Goal: Task Accomplishment & Management: Manage account settings

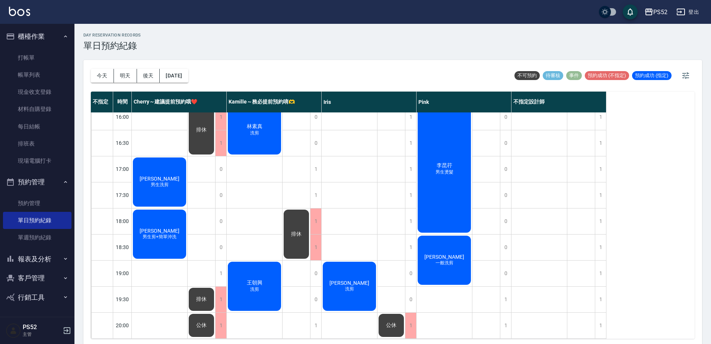
scroll to position [302, 0]
click at [599, 269] on div "1" at bounding box center [600, 274] width 11 height 26
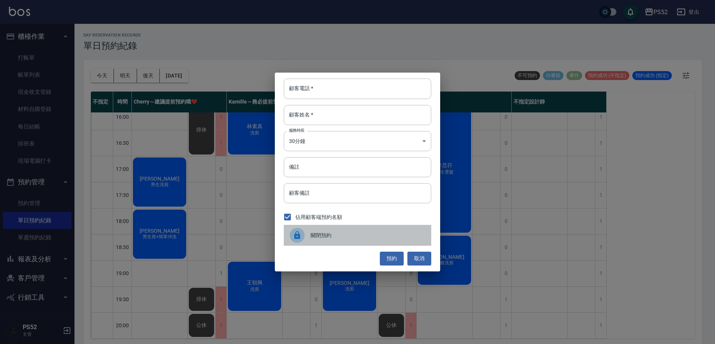
click at [331, 238] on span "關閉預約" at bounding box center [368, 236] width 115 height 8
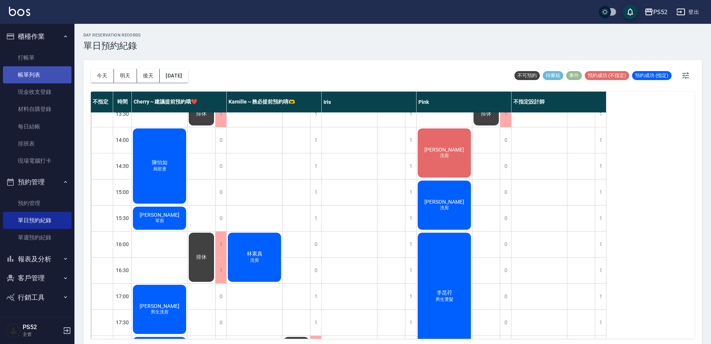
scroll to position [165, 0]
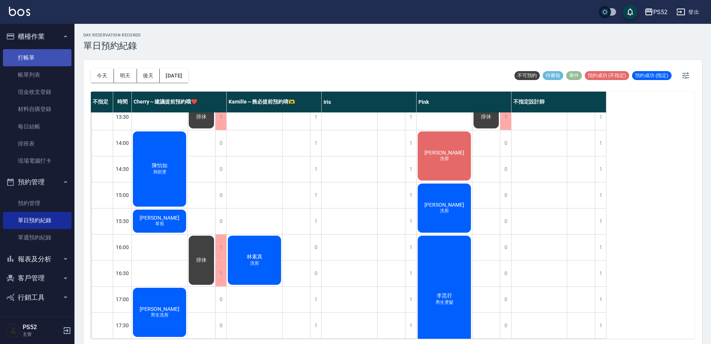
click at [47, 63] on link "打帳單" at bounding box center [37, 57] width 69 height 17
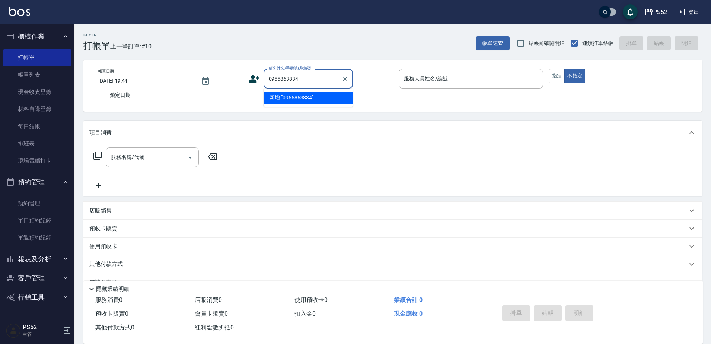
type input "0955863834"
click at [253, 83] on icon at bounding box center [254, 78] width 11 height 11
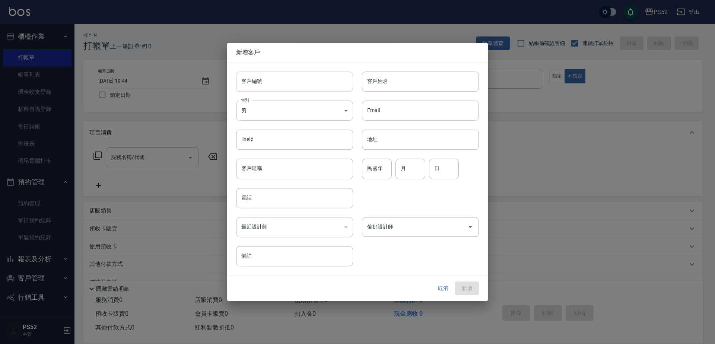
click at [289, 89] on input "客戶編號" at bounding box center [294, 81] width 117 height 20
paste input "0955863834"
type input "B0955863834"
click at [295, 198] on input "電話" at bounding box center [294, 198] width 117 height 20
paste input "0955863834"
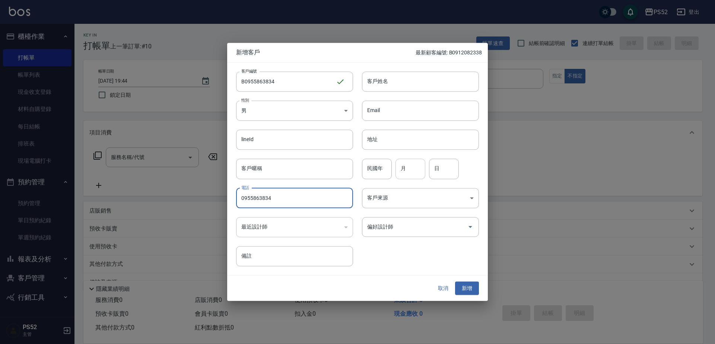
type input "0955863834"
click at [401, 176] on input "月" at bounding box center [410, 169] width 30 height 20
type input "8"
type input "28"
click at [407, 89] on input "客戶姓名" at bounding box center [420, 81] width 117 height 20
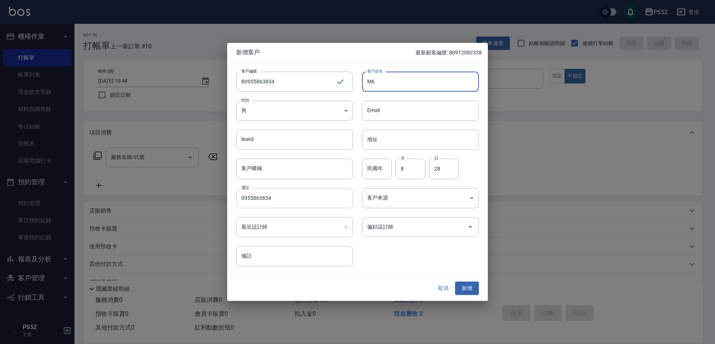
type input "M"
type input "[PERSON_NAME]"
click at [462, 290] on button "新增" at bounding box center [467, 289] width 24 height 14
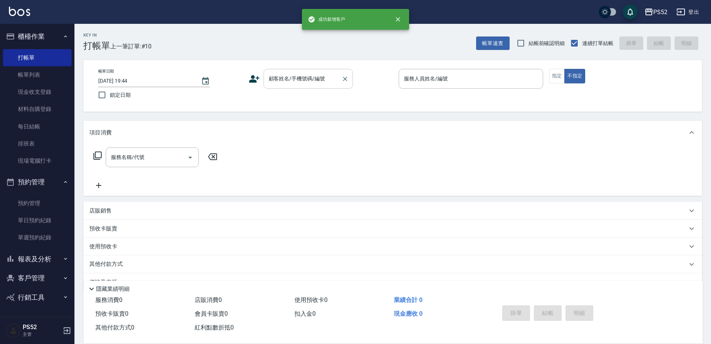
click at [315, 74] on input "顧客姓名/手機號碼/編號" at bounding box center [302, 78] width 71 height 13
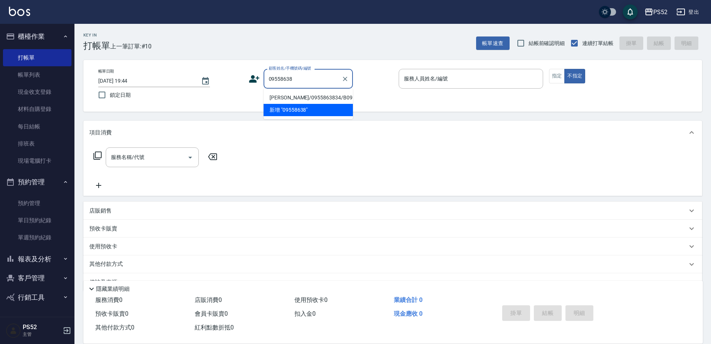
click at [294, 95] on li "[PERSON_NAME]/0955863834/B0955863834" at bounding box center [308, 98] width 89 height 12
type input "[PERSON_NAME]/0955863834/B0955863834"
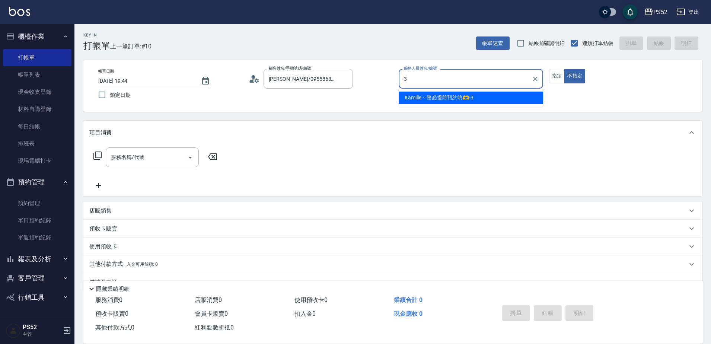
type input "Kamille～務必提前預約唷🫶-3"
type button "false"
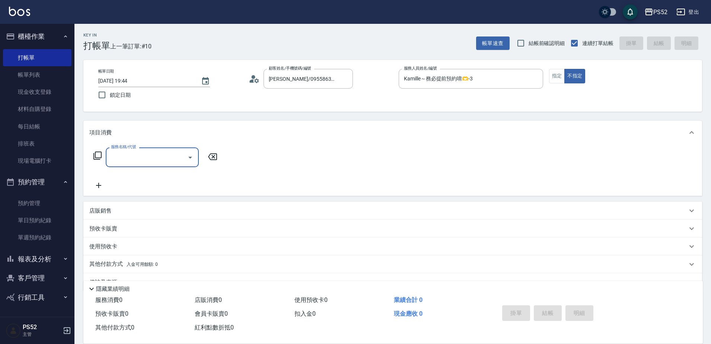
click at [162, 156] on input "服務名稱/代號" at bounding box center [146, 157] width 75 height 13
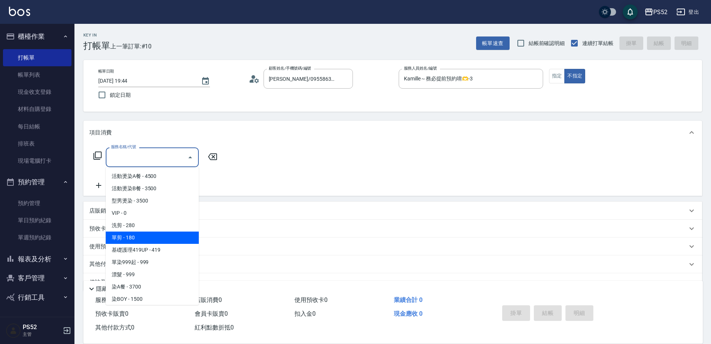
click at [163, 239] on span "單剪 - 180" at bounding box center [152, 238] width 93 height 12
type input "單剪(C2)"
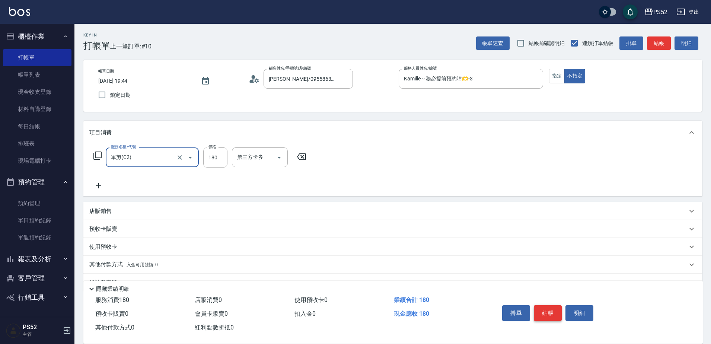
click at [556, 308] on button "結帳" at bounding box center [548, 313] width 28 height 16
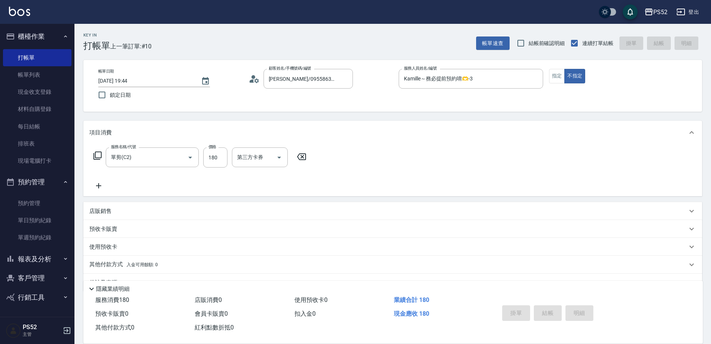
type input "[DATE] 19:46"
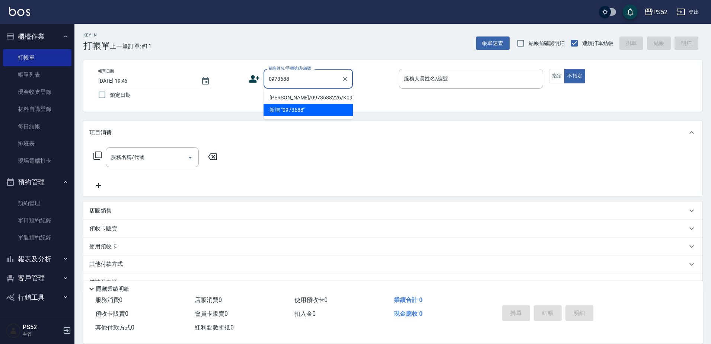
click at [293, 101] on li "[PERSON_NAME]/0973688226/K0973688226" at bounding box center [308, 98] width 89 height 12
type input "[PERSON_NAME]/0973688226/K0973688226"
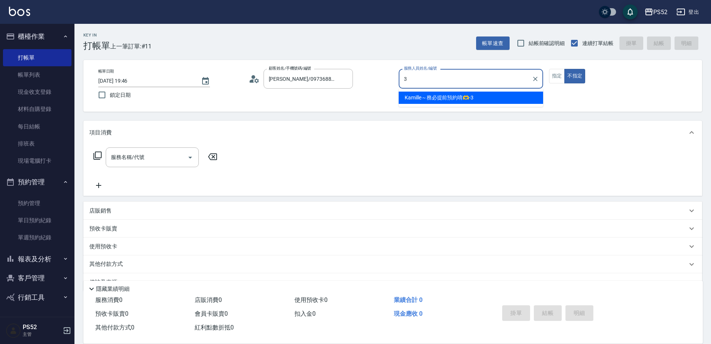
type input "Kamille～務必提前預約唷🫶-3"
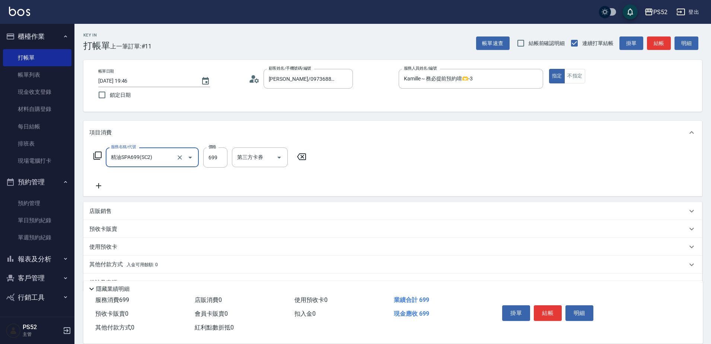
type input "精油SPA699(SC2)"
type input "630"
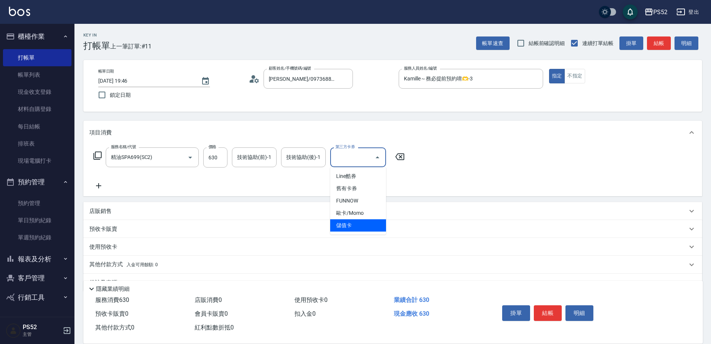
type input "儲值卡"
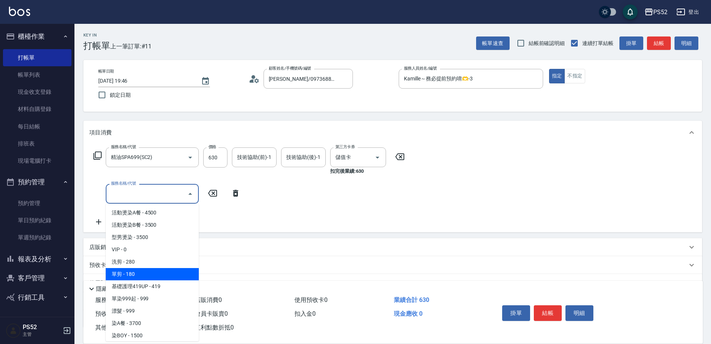
type input "單剪(C2)"
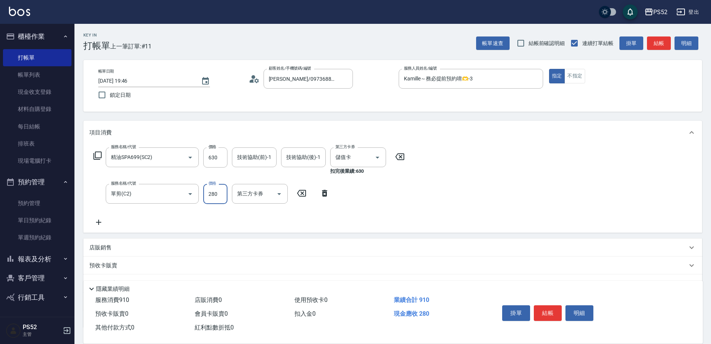
type input "280"
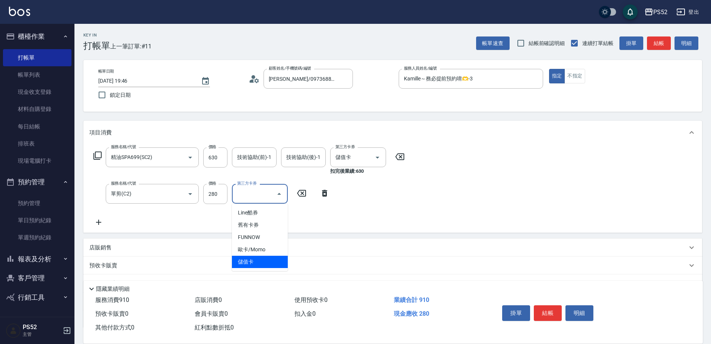
type input "儲值卡"
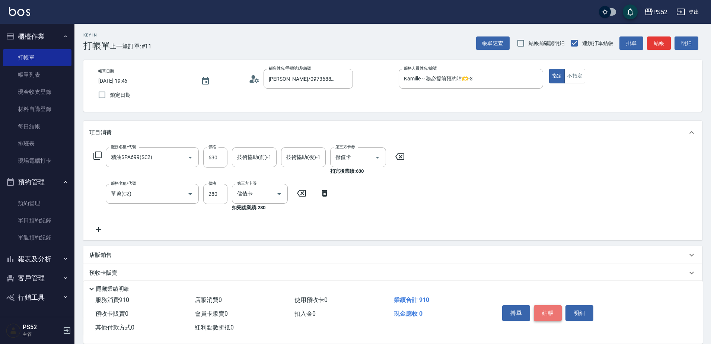
click at [546, 308] on button "結帳" at bounding box center [548, 313] width 28 height 16
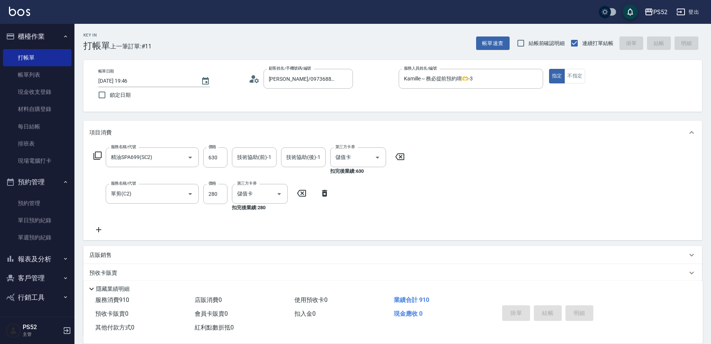
type input "[DATE] 19:47"
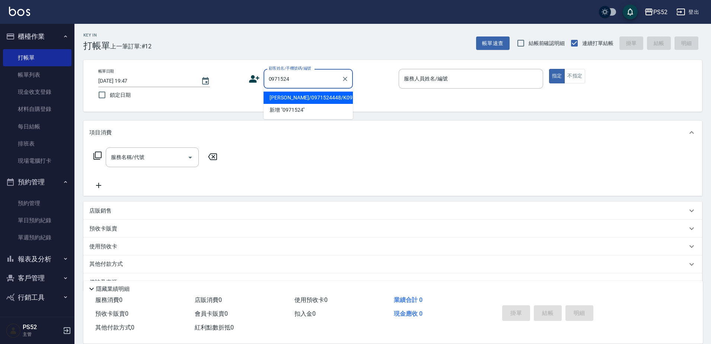
click at [307, 104] on li "[PERSON_NAME]/0971524448/K0971524448" at bounding box center [308, 98] width 89 height 12
type input "[PERSON_NAME]/0971524448/K0971524448"
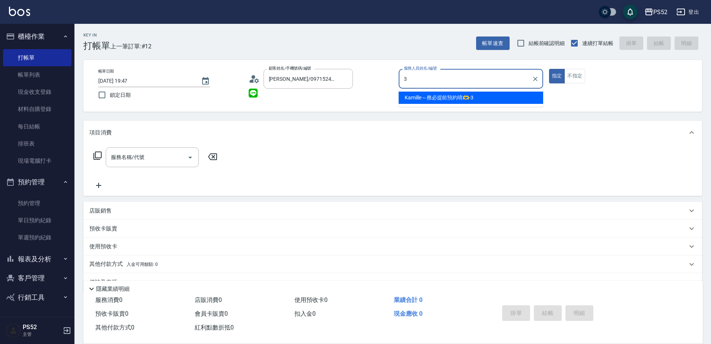
type input "3"
type button "true"
type input "Kamille～務必提前預約唷🫶-3"
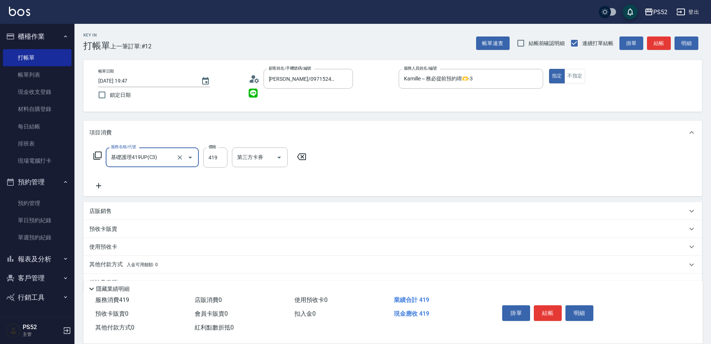
type input "基礎護理419UP(C3)"
type input "550"
click at [547, 311] on button "結帳" at bounding box center [548, 313] width 28 height 16
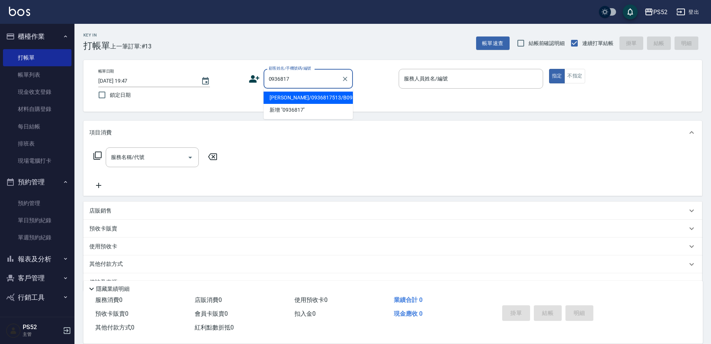
click at [327, 104] on li "[PERSON_NAME]/0936817513/B0936817513" at bounding box center [308, 98] width 89 height 12
type input "[PERSON_NAME]/0936817513/B0936817513"
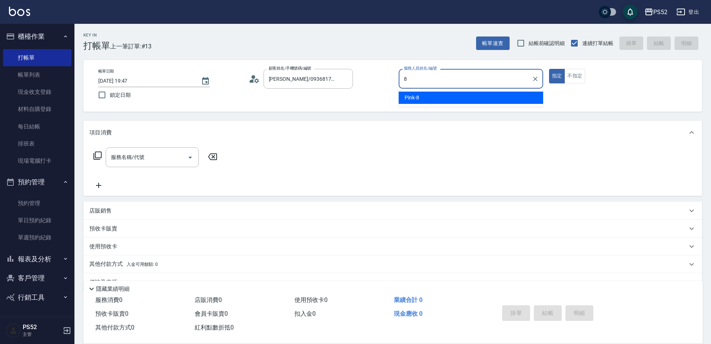
type input "Pink-8"
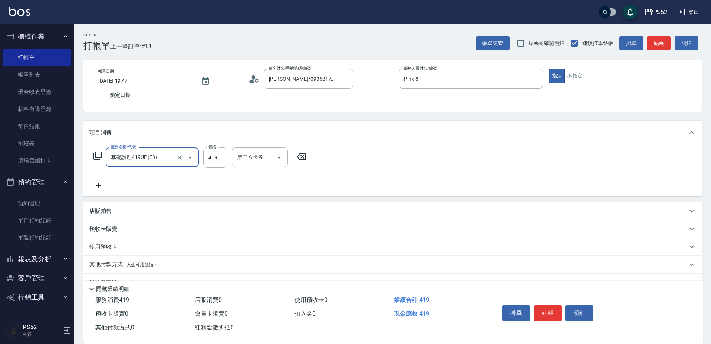
type input "基礎護理419UP(C3)"
type input "420"
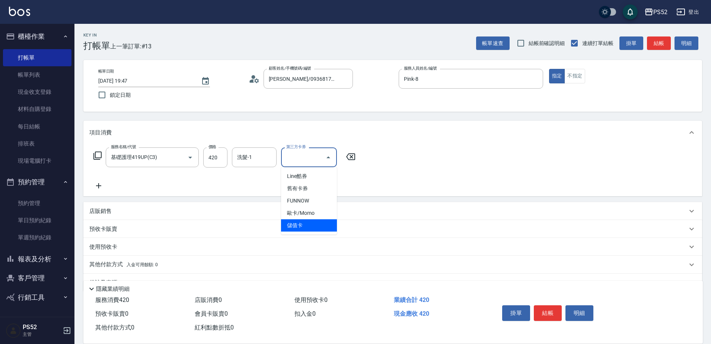
type input "儲值卡"
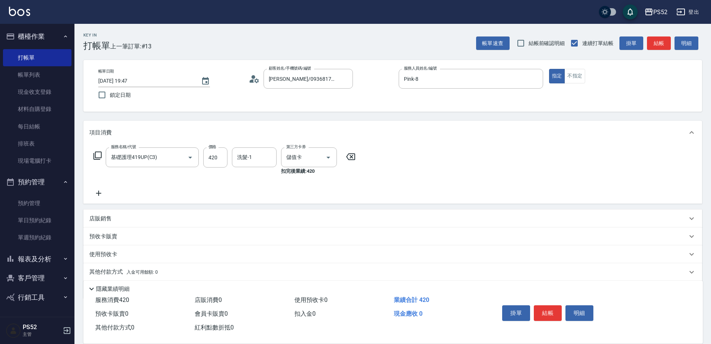
click at [249, 211] on div "項目消費 服務名稱/代號 基礎護理419UP(C3) 服務名稱/代號 價格 420 價格 洗髮-1 洗髮-1 第三方卡券 儲值卡 第三方卡券 扣完後業績: 4…" at bounding box center [392, 210] width 619 height 178
click at [249, 212] on div "店販銷售" at bounding box center [392, 219] width 619 height 18
type input "Pink-8"
click at [215, 249] on input "商品代號/名稱" at bounding box center [212, 246] width 86 height 13
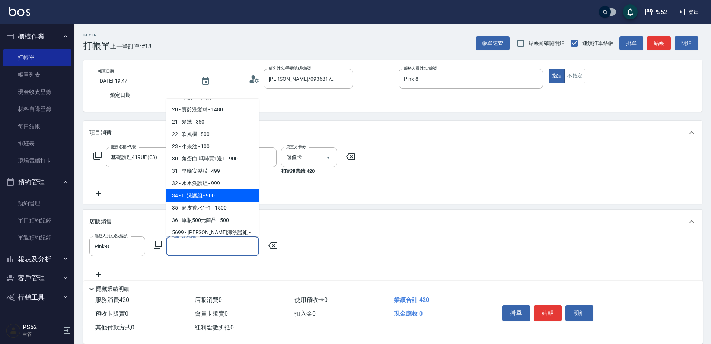
scroll to position [248, 0]
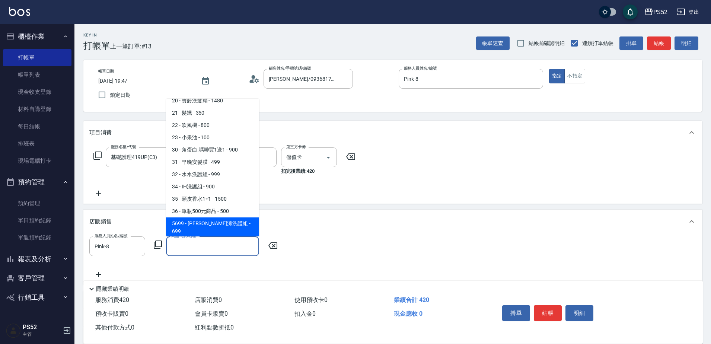
click at [229, 217] on span "5699 - [PERSON_NAME]涼洗護組 - 699" at bounding box center [212, 227] width 93 height 20
type input "水水沁涼洗護組"
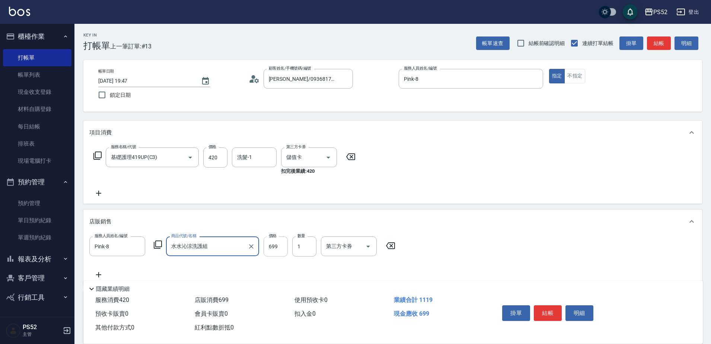
click at [278, 246] on input "699" at bounding box center [276, 246] width 24 height 20
type input "1050"
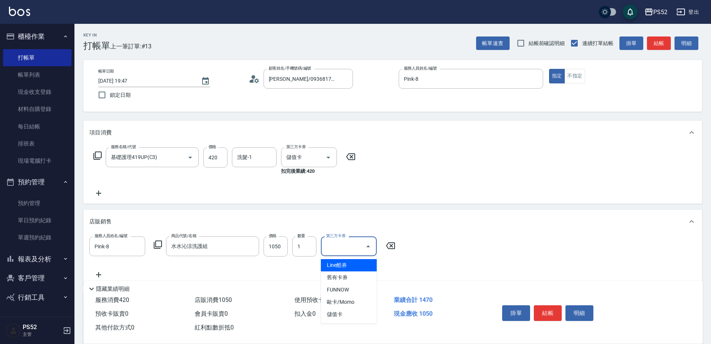
click at [342, 251] on input "第三方卡券" at bounding box center [343, 246] width 38 height 13
click at [337, 314] on span "儲值卡" at bounding box center [349, 314] width 56 height 12
type input "儲值卡"
click at [551, 312] on button "結帳" at bounding box center [548, 313] width 28 height 16
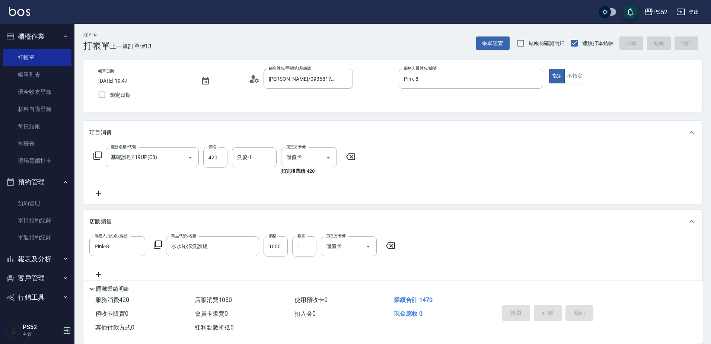
type input "[DATE] 19:48"
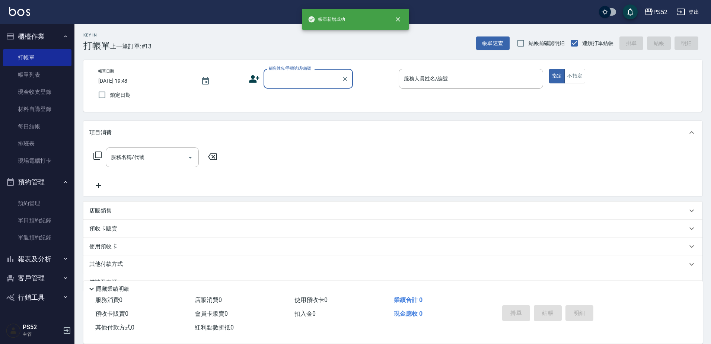
scroll to position [0, 0]
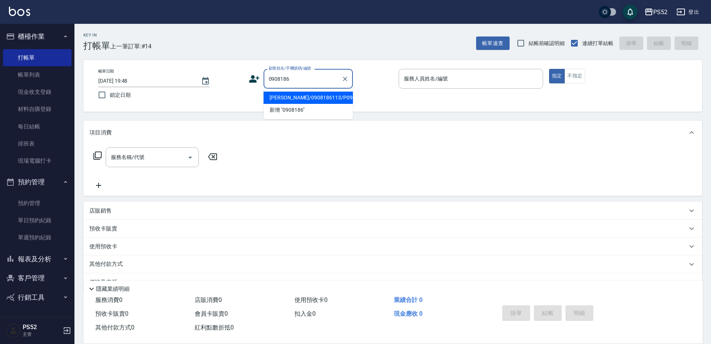
type input "[PERSON_NAME]/0908186113/P0908186113"
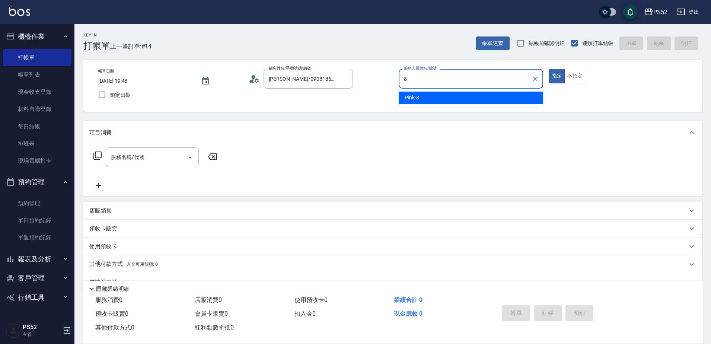
type input "Pink-8"
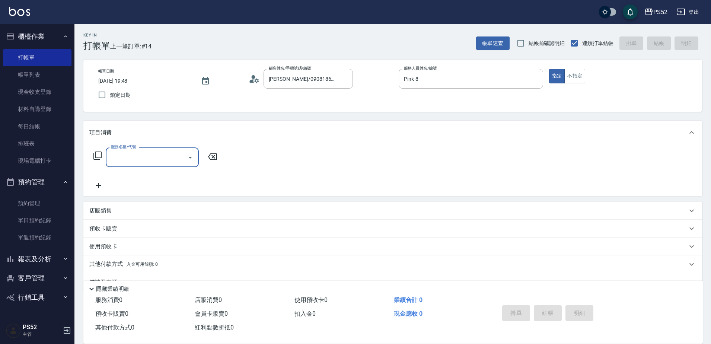
type input "＿"
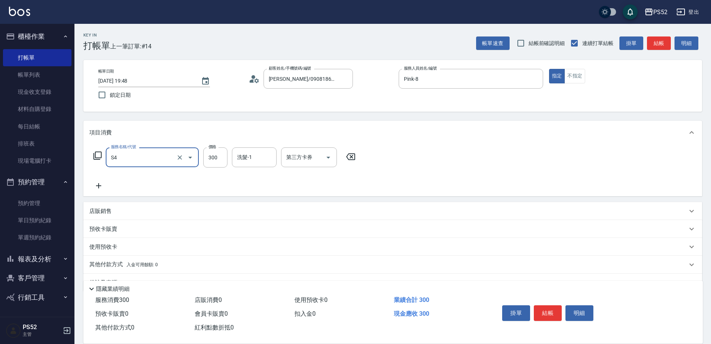
type input "洗髮300元(S4)"
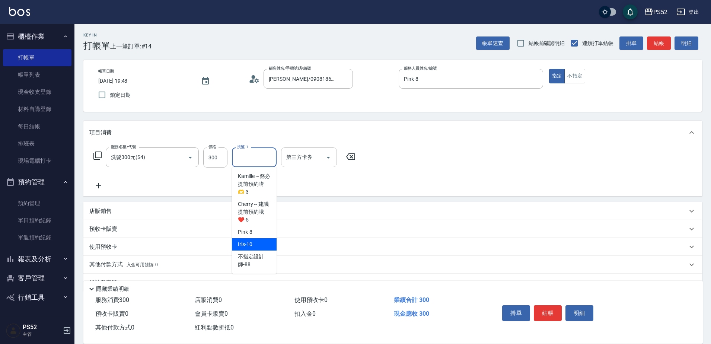
click at [318, 165] on div "第三方卡券" at bounding box center [309, 157] width 56 height 20
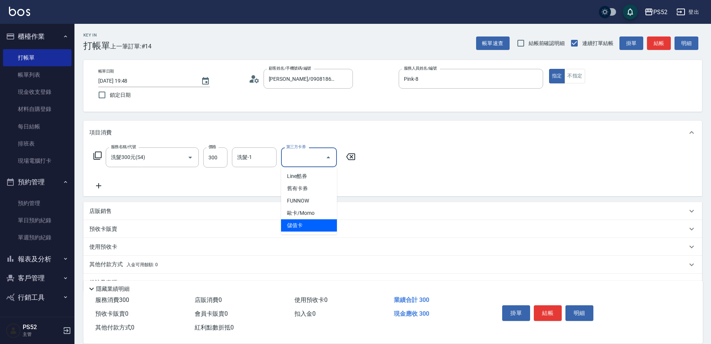
click at [316, 227] on span "儲值卡" at bounding box center [309, 225] width 56 height 12
type input "儲值卡"
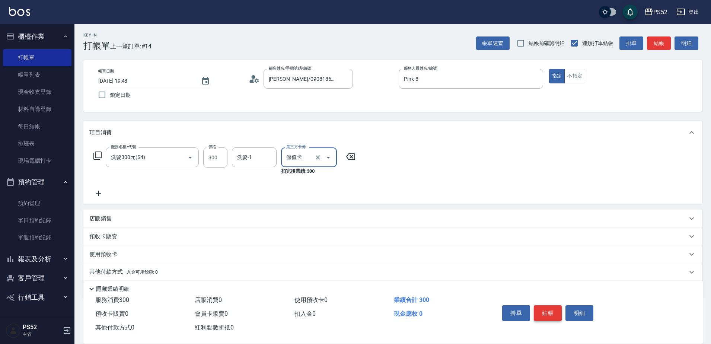
click at [551, 313] on button "結帳" at bounding box center [548, 313] width 28 height 16
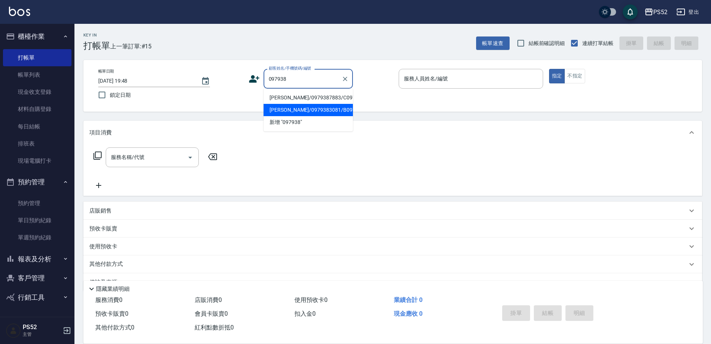
click at [297, 116] on li "[PERSON_NAME]/0979383081/B0979383081" at bounding box center [308, 110] width 89 height 12
type input "[PERSON_NAME]/0979383081/B0979383081"
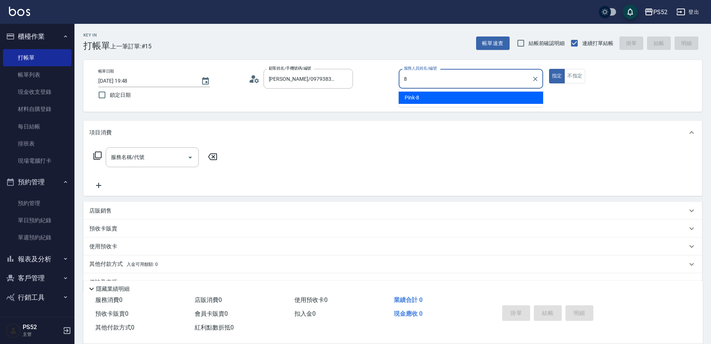
type input "Pink-8"
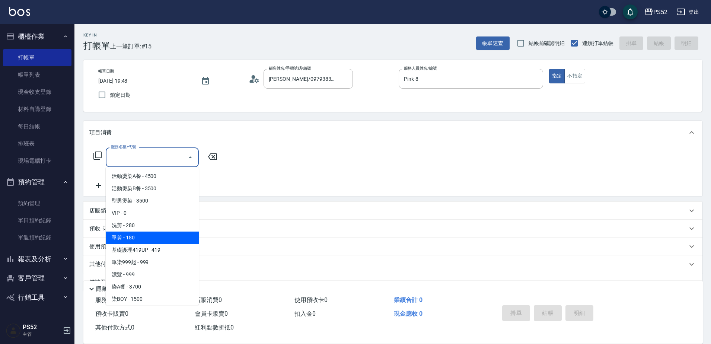
type input "單剪(C2)"
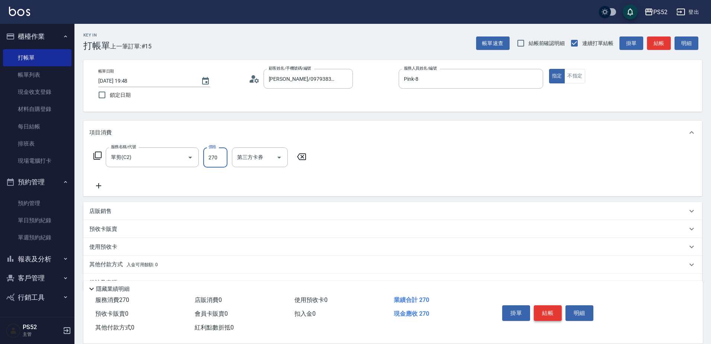
type input "270"
click at [541, 307] on button "結帳" at bounding box center [548, 313] width 28 height 16
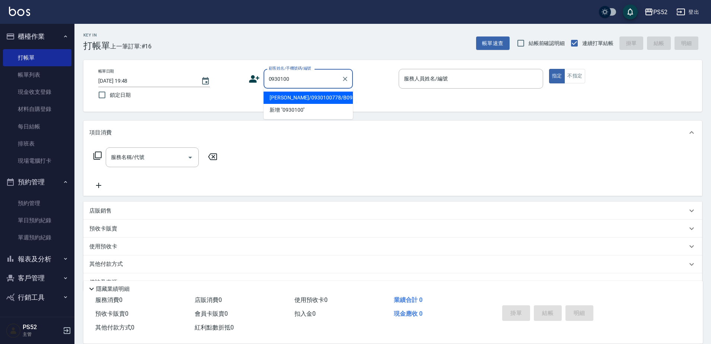
type input "[PERSON_NAME]/0930100778/B0930100778"
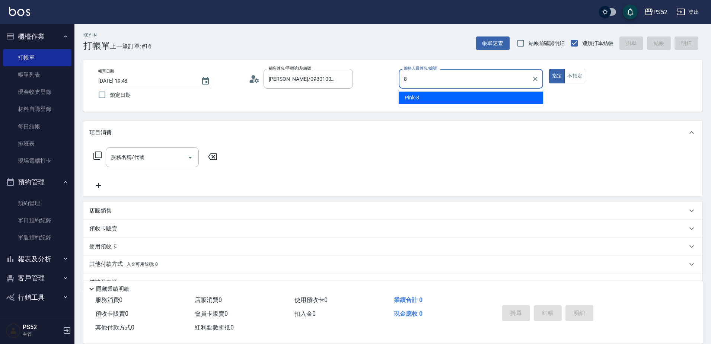
type input "Pink-8"
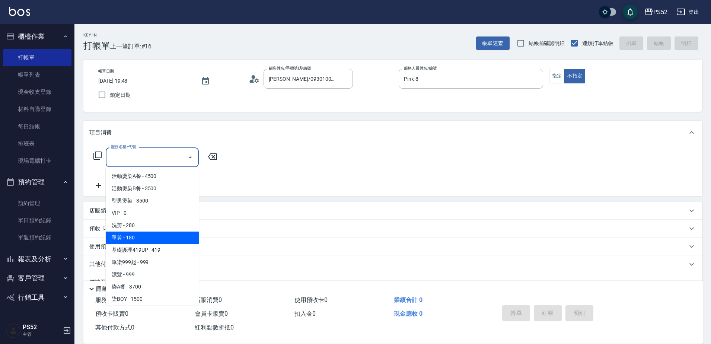
type input "單剪(C2)"
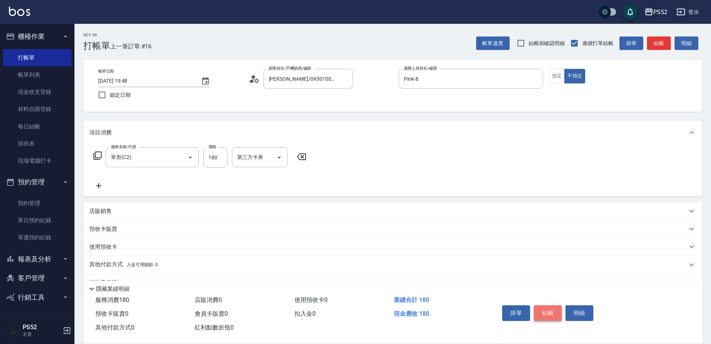
click at [543, 306] on button "結帳" at bounding box center [548, 313] width 28 height 16
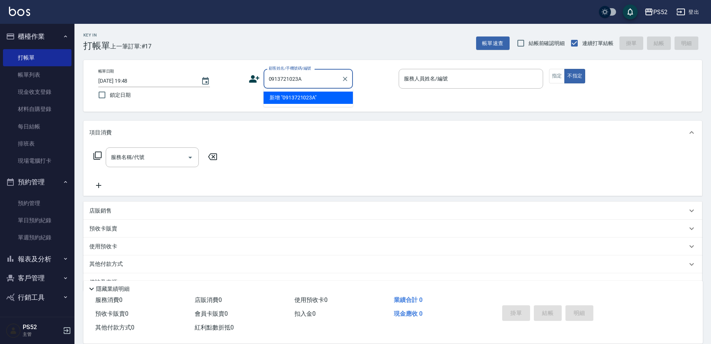
type input "0913721023A"
click at [251, 76] on icon at bounding box center [254, 78] width 10 height 7
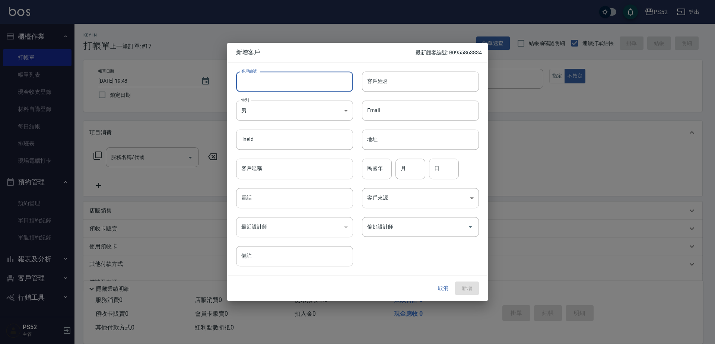
click at [269, 83] on input "客戶編號" at bounding box center [294, 81] width 117 height 20
type input "B0913721023"
click at [283, 205] on input "電話" at bounding box center [294, 198] width 117 height 20
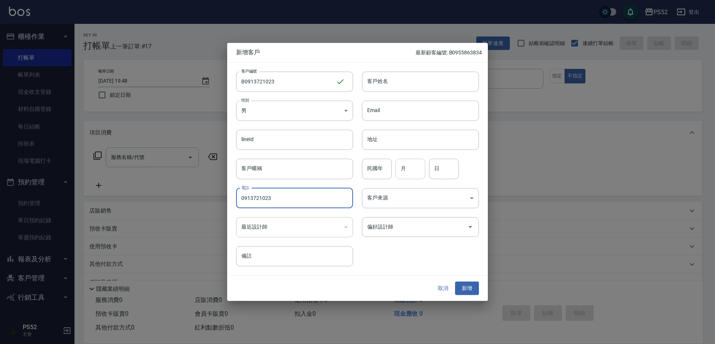
type input "0913721023"
click at [403, 177] on input "月" at bounding box center [410, 169] width 30 height 20
type input "2"
type input "3"
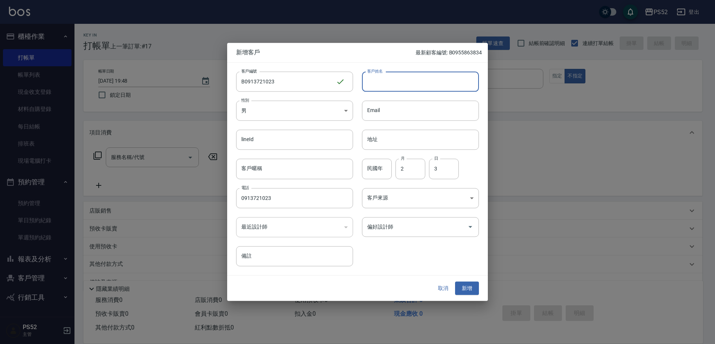
click at [440, 82] on input "客戶姓名" at bounding box center [420, 81] width 117 height 20
type input "[PERSON_NAME]"
drag, startPoint x: 464, startPoint y: 287, endPoint x: 433, endPoint y: 217, distance: 77.0
click at [464, 287] on button "新增" at bounding box center [467, 289] width 24 height 14
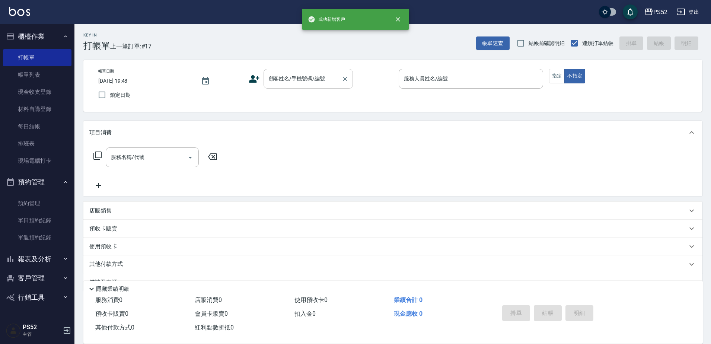
click at [327, 82] on input "顧客姓名/手機號碼/編號" at bounding box center [302, 78] width 71 height 13
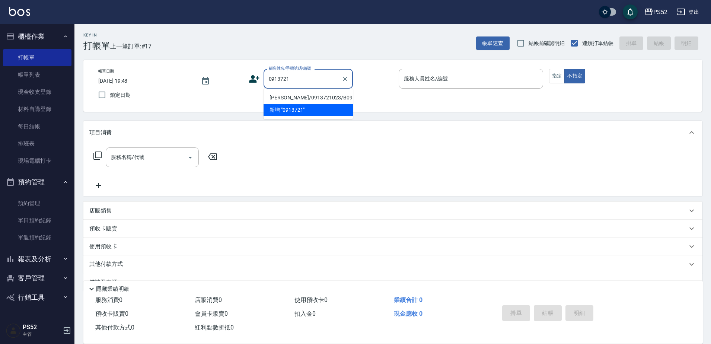
click at [288, 100] on li "[PERSON_NAME]/0913721023/B0913721023" at bounding box center [308, 98] width 89 height 12
type input "[PERSON_NAME]/0913721023/B0913721023"
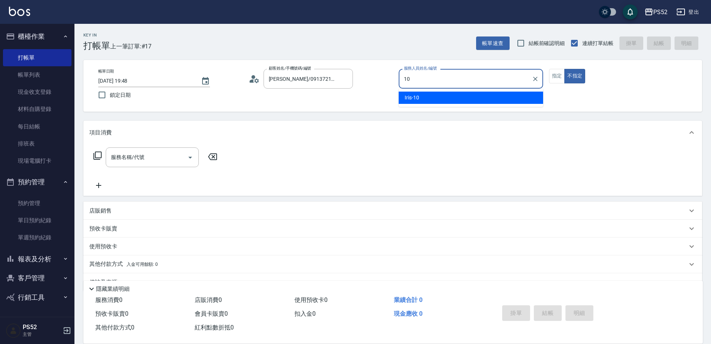
type input "Iris-10"
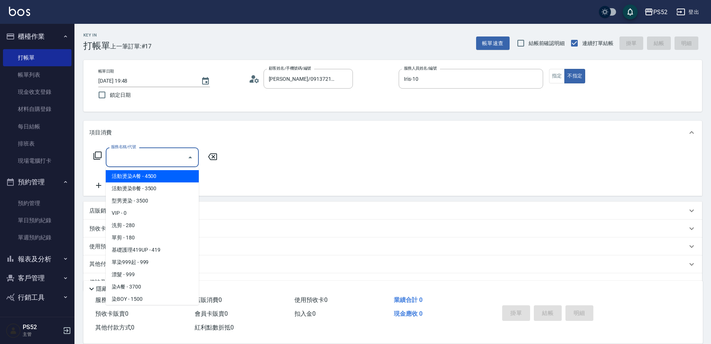
click at [162, 157] on input "服務名稱/代號" at bounding box center [146, 157] width 75 height 13
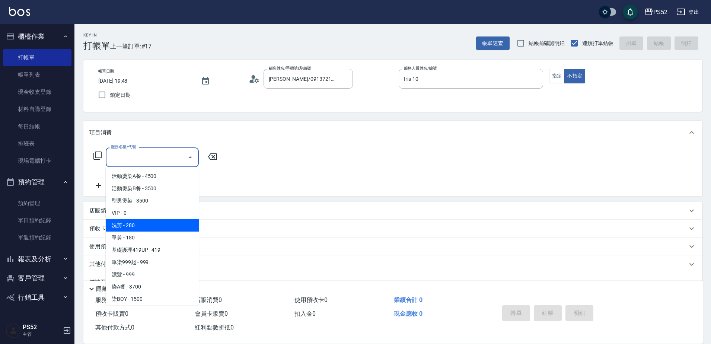
drag, startPoint x: 175, startPoint y: 217, endPoint x: 180, endPoint y: 226, distance: 10.3
click at [180, 226] on ul "活動燙染A餐 - 4500 活動燙染B餐 - 3500 型男燙染 - 3500 VIP - 0 洗剪 - 280 單剪 - 180 基礎護理419UP - 4…" at bounding box center [152, 236] width 93 height 138
click at [180, 226] on span "洗剪 - 280" at bounding box center [152, 225] width 93 height 12
type input "洗剪(C1)"
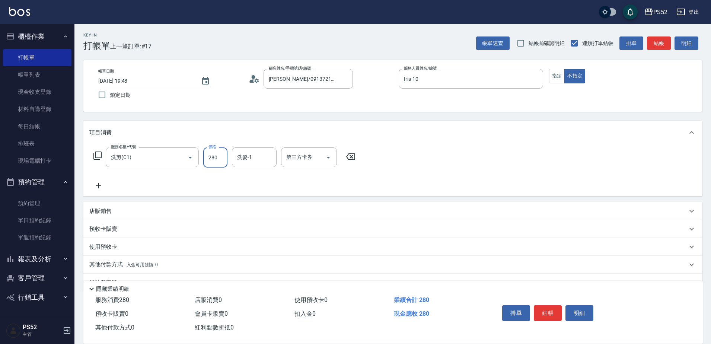
click at [217, 159] on input "280" at bounding box center [215, 157] width 24 height 20
type input "390"
click at [550, 313] on button "結帳" at bounding box center [548, 313] width 28 height 16
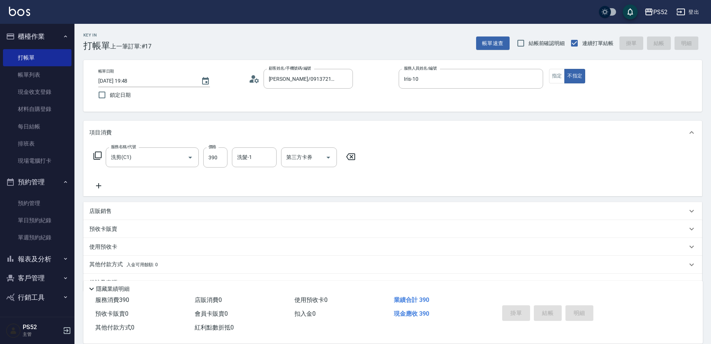
type input "[DATE] 19:49"
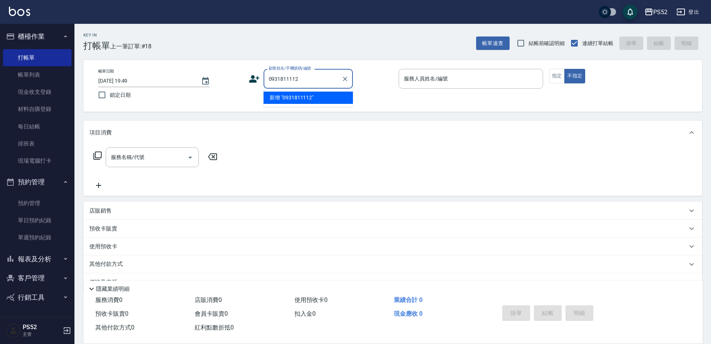
type input "0931811112"
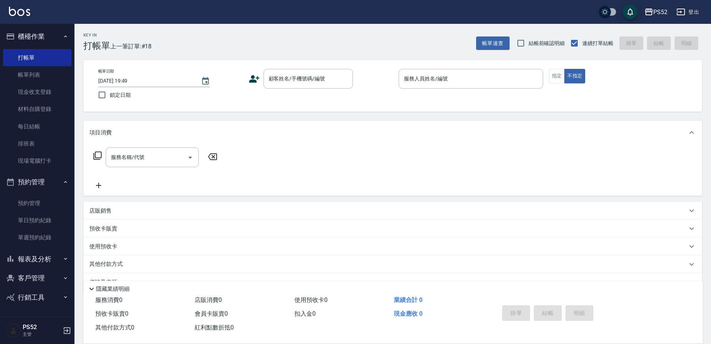
click at [251, 76] on icon at bounding box center [254, 78] width 10 height 7
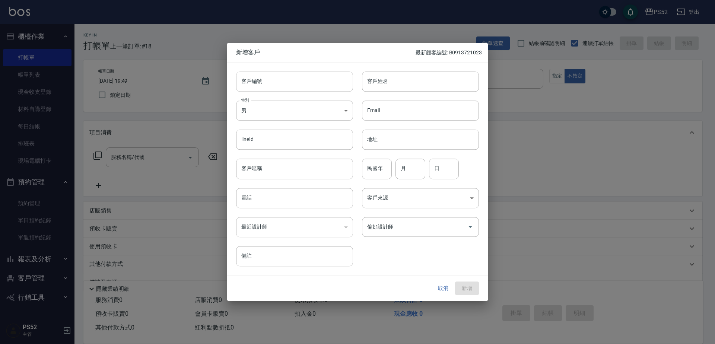
click at [267, 89] on input "客戶編號" at bounding box center [294, 81] width 117 height 20
type input "＿"
paste input "0931811112"
type input "B0931811112"
click at [266, 115] on body "PS52 登出 櫃檯作業 打帳單 帳單列表 現金收支登錄 材料自購登錄 每日結帳 排班表 現場電腦打卡 預約管理 預約管理 單日預約紀錄 單週預約紀錄 報表及…" at bounding box center [357, 181] width 715 height 363
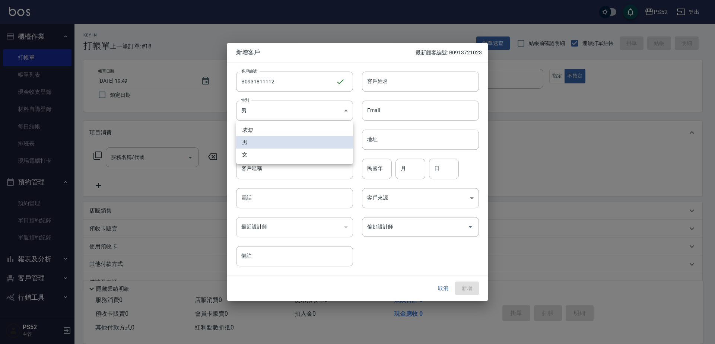
click at [250, 153] on li "女" at bounding box center [294, 155] width 117 height 12
type input "[DEMOGRAPHIC_DATA]"
click at [250, 194] on input "電話" at bounding box center [294, 198] width 117 height 20
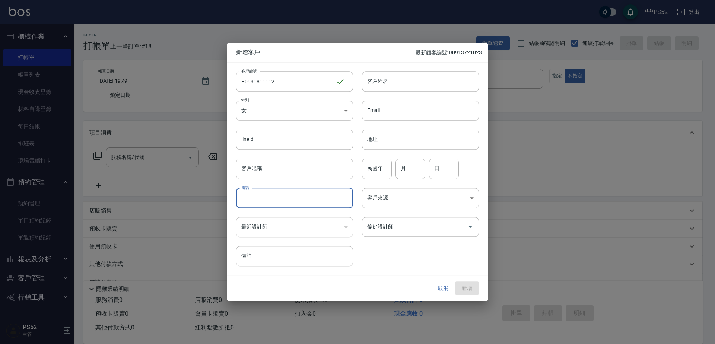
paste input "0931811112"
type input "0931811112"
click at [405, 171] on input "月" at bounding box center [410, 169] width 30 height 20
type input "9"
type input "1"
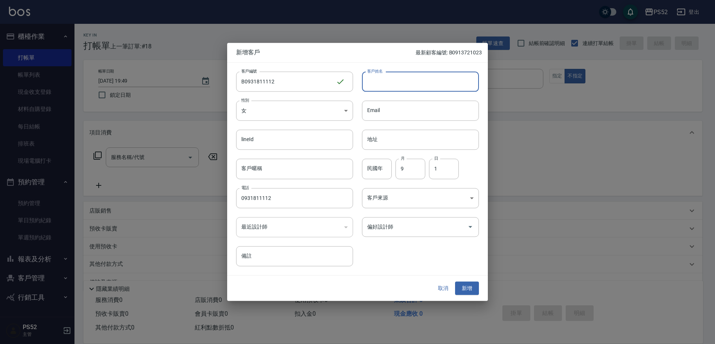
click at [404, 82] on input "客戶姓名" at bounding box center [420, 81] width 117 height 20
type input "[PERSON_NAME]"
click at [463, 284] on button "新增" at bounding box center [467, 289] width 24 height 14
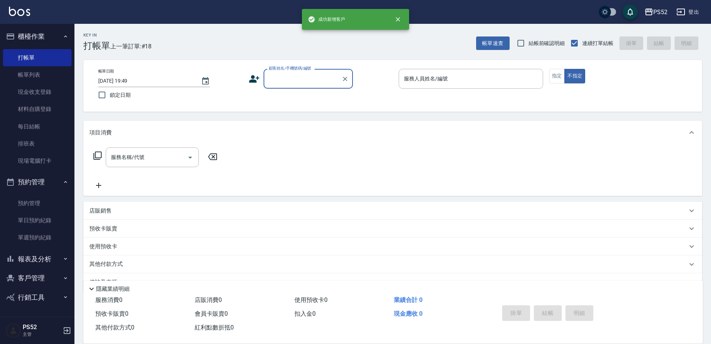
click at [331, 82] on input "顧客姓名/手機號碼/編號" at bounding box center [302, 78] width 71 height 13
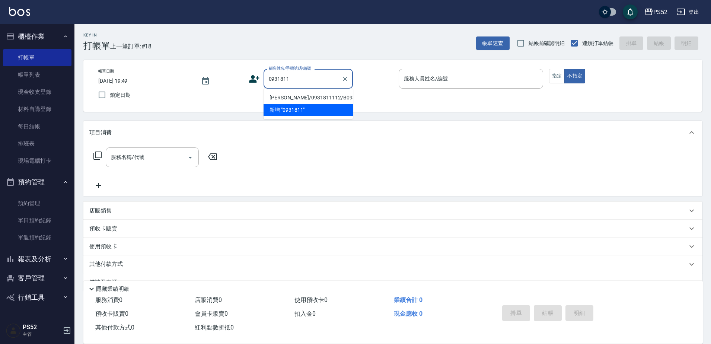
click at [299, 104] on li "[PERSON_NAME]/0931811112/B0931811112" at bounding box center [308, 98] width 89 height 12
type input "[PERSON_NAME]/0931811112/B0931811112"
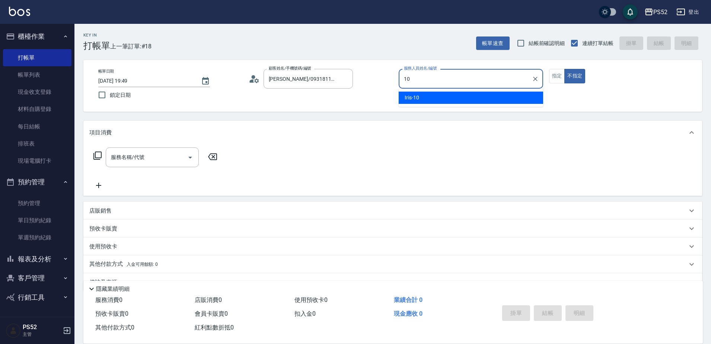
type input "Iris-10"
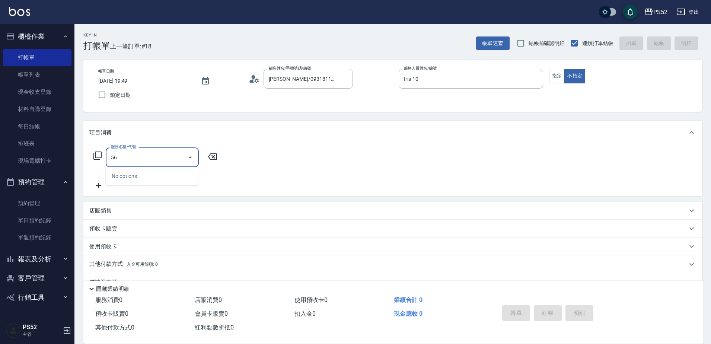
type input "5"
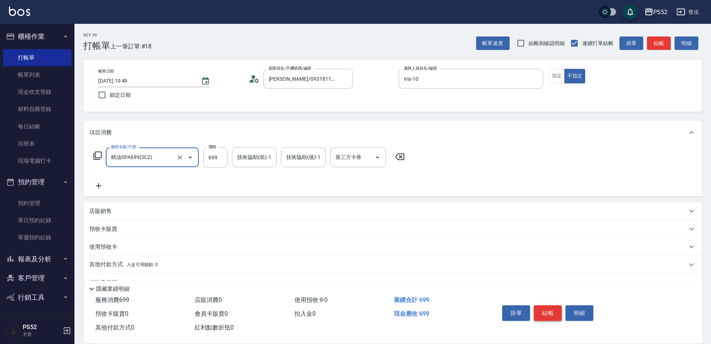
type input "精油SPA699(SC2)"
click at [543, 308] on button "結帳" at bounding box center [548, 313] width 28 height 16
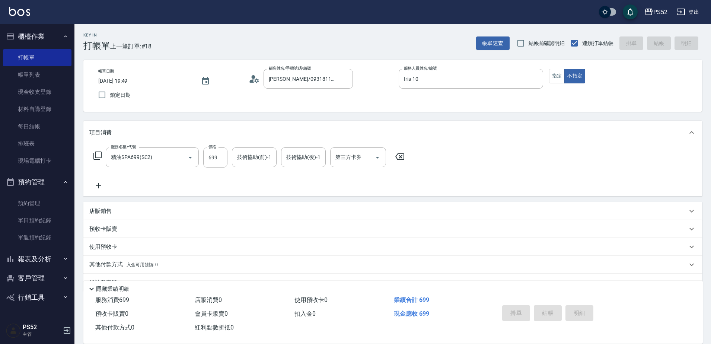
type input "[DATE] 19:50"
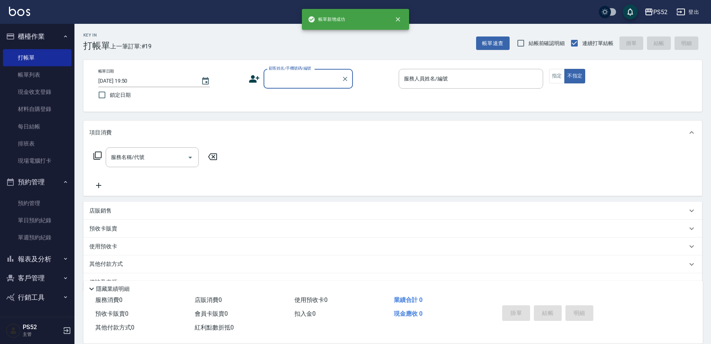
click at [48, 260] on button "報表及分析" at bounding box center [37, 258] width 69 height 19
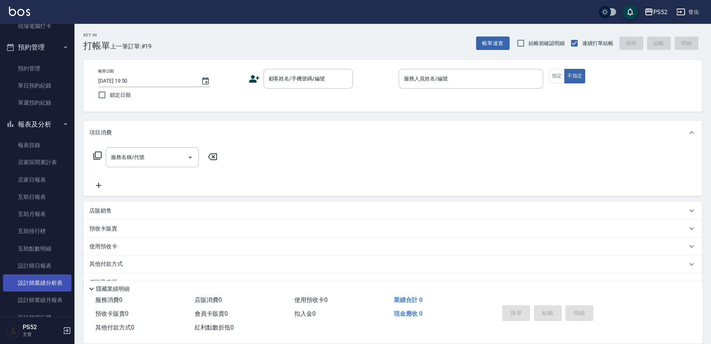
scroll to position [137, 0]
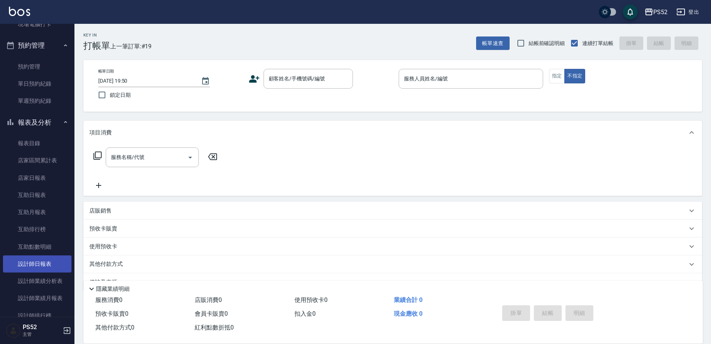
click at [53, 265] on link "設計師日報表" at bounding box center [37, 263] width 69 height 17
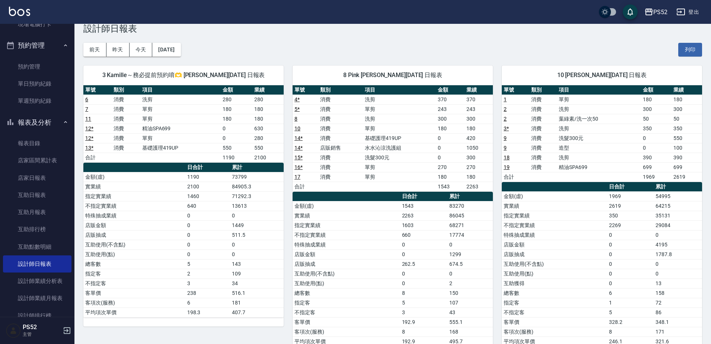
scroll to position [38, 0]
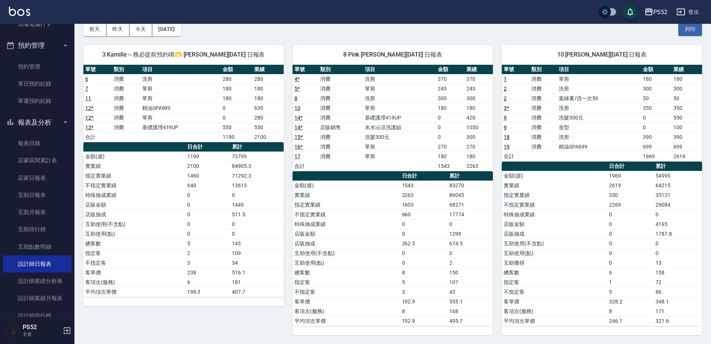
click at [27, 124] on button "報表及分析" at bounding box center [37, 122] width 69 height 19
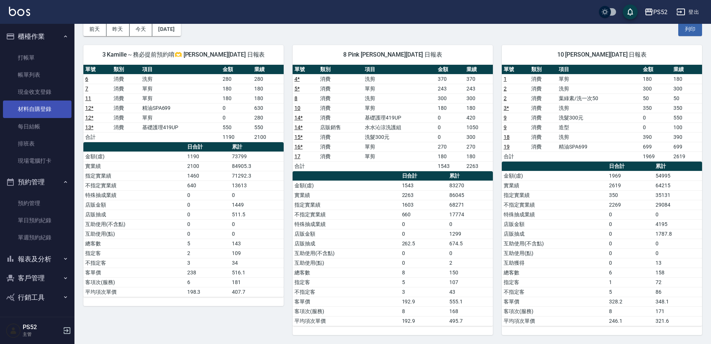
scroll to position [0, 0]
click at [53, 222] on link "單日預約紀錄" at bounding box center [37, 220] width 69 height 17
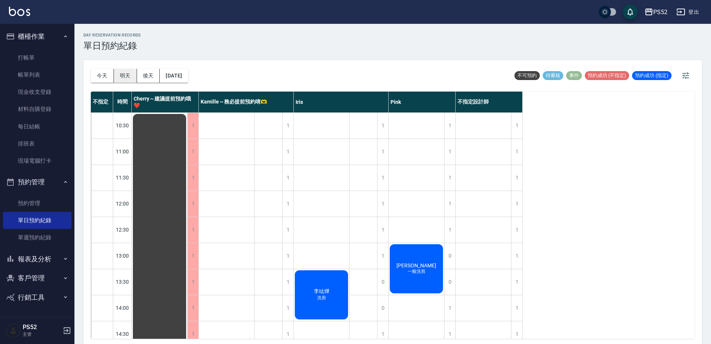
click at [133, 73] on button "明天" at bounding box center [125, 76] width 23 height 14
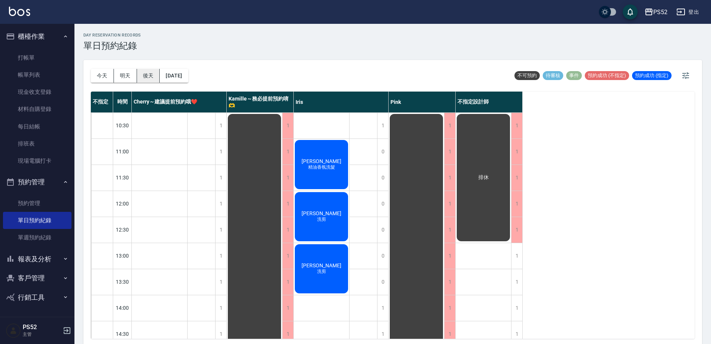
click at [148, 75] on button "後天" at bounding box center [148, 76] width 23 height 14
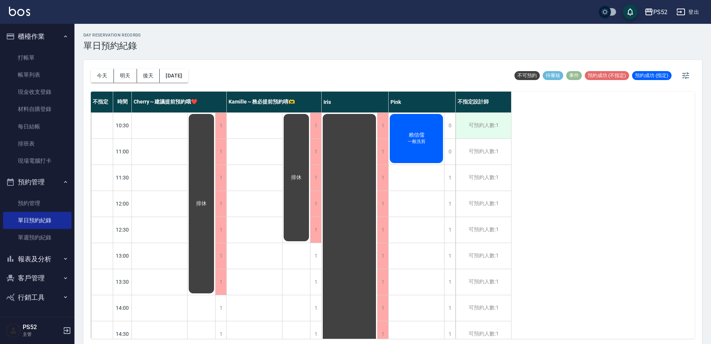
click at [490, 122] on div "可預約人數:1" at bounding box center [483, 126] width 55 height 26
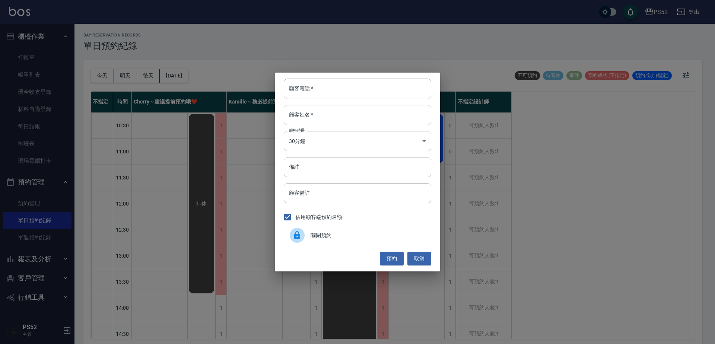
click at [318, 230] on div "關閉預約" at bounding box center [357, 235] width 147 height 21
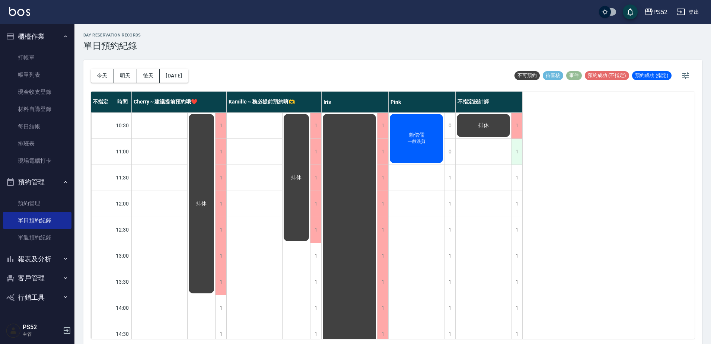
click at [515, 149] on div "1" at bounding box center [516, 152] width 11 height 26
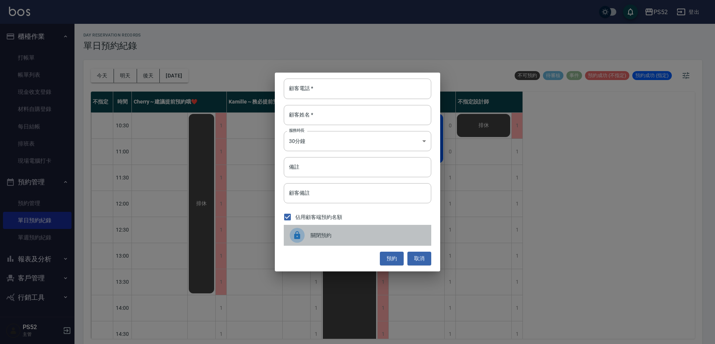
click at [304, 237] on div at bounding box center [297, 235] width 15 height 15
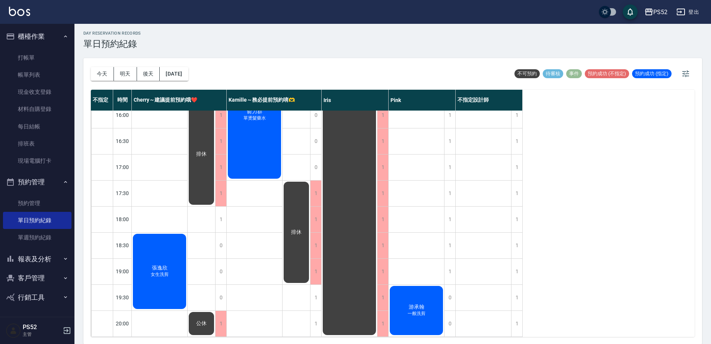
scroll to position [2, 0]
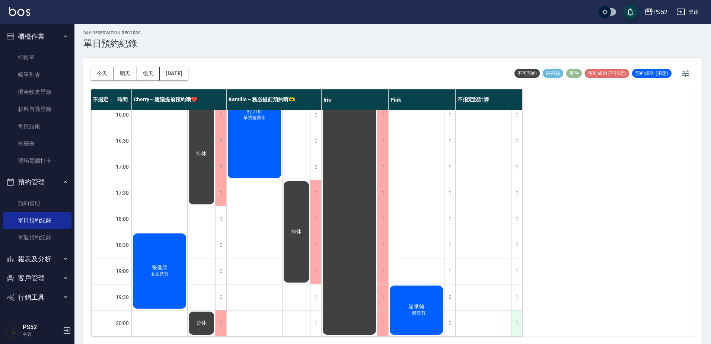
click at [519, 320] on div "1" at bounding box center [516, 324] width 11 height 26
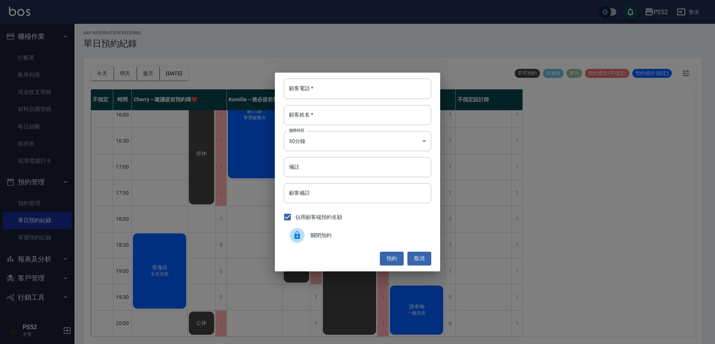
click at [318, 233] on span "關閉預約" at bounding box center [368, 236] width 115 height 8
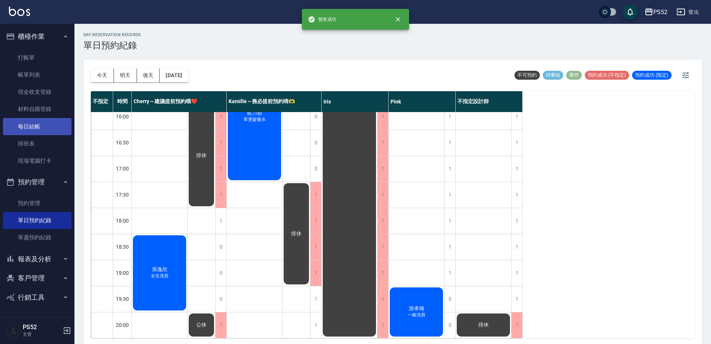
scroll to position [0, 0]
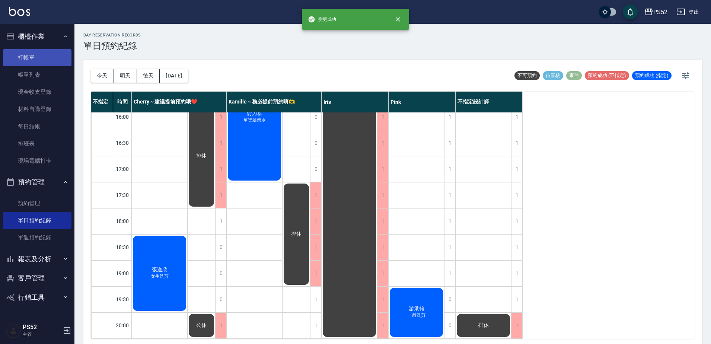
click at [24, 61] on link "打帳單" at bounding box center [37, 57] width 69 height 17
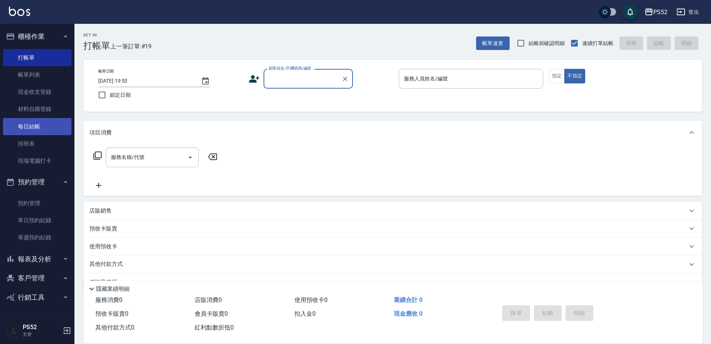
click at [40, 122] on link "每日結帳" at bounding box center [37, 126] width 69 height 17
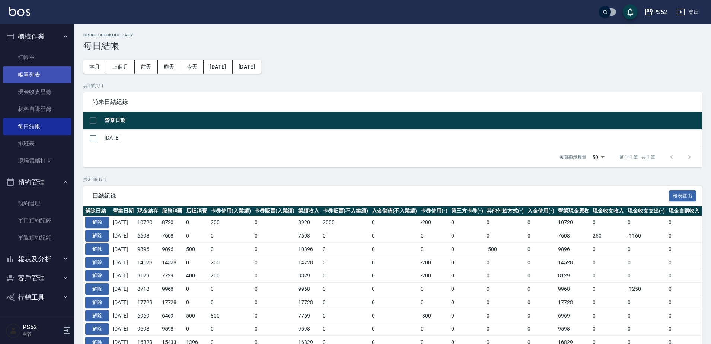
click at [36, 82] on link "帳單列表" at bounding box center [37, 74] width 69 height 17
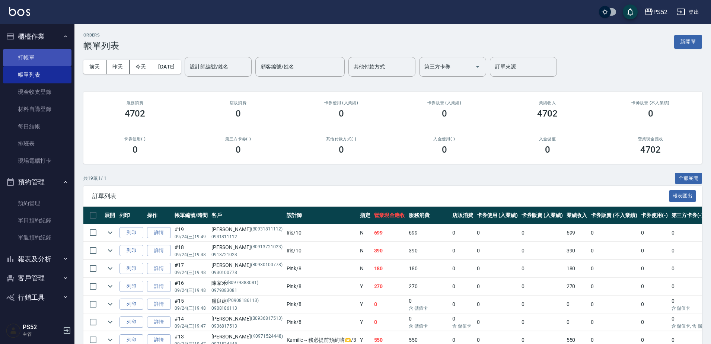
click at [40, 59] on link "打帳單" at bounding box center [37, 57] width 69 height 17
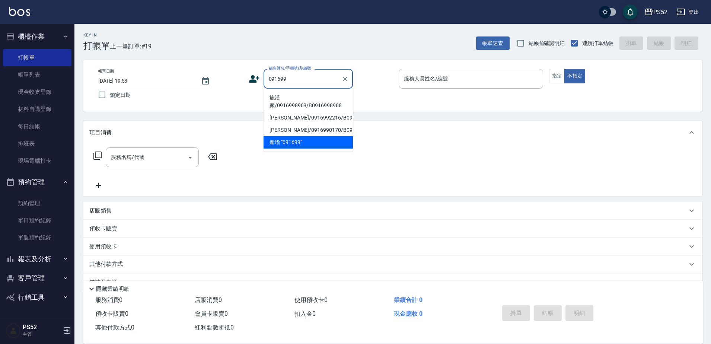
click at [267, 118] on li "[PERSON_NAME]/0916992216/B0916992216" at bounding box center [308, 118] width 89 height 12
type input "[PERSON_NAME]/0916992216/B0916992216"
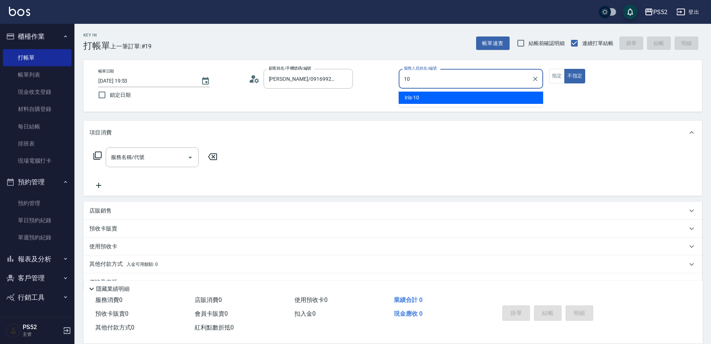
type input "10"
type button "false"
type input "Iris-10"
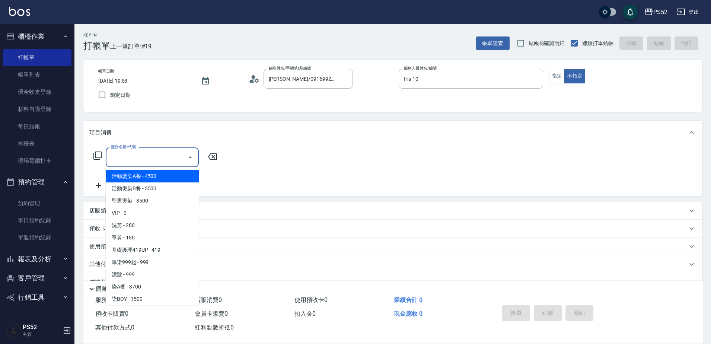
click at [140, 159] on input "服務名稱/代號" at bounding box center [146, 157] width 75 height 13
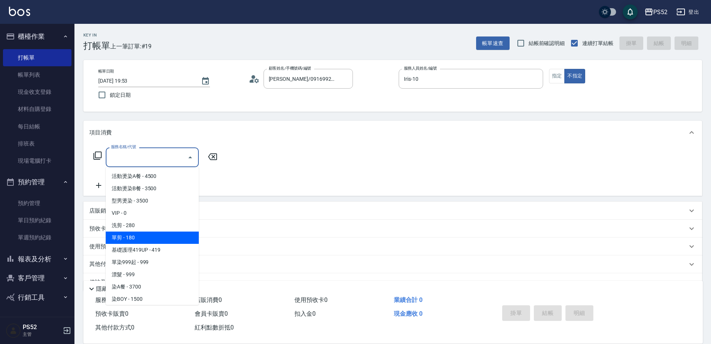
click at [128, 242] on span "單剪 - 180" at bounding box center [152, 238] width 93 height 12
type input "單剪(C2)"
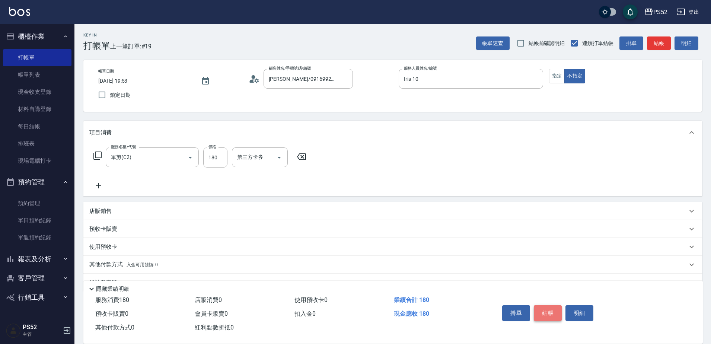
click at [547, 312] on button "結帳" at bounding box center [548, 313] width 28 height 16
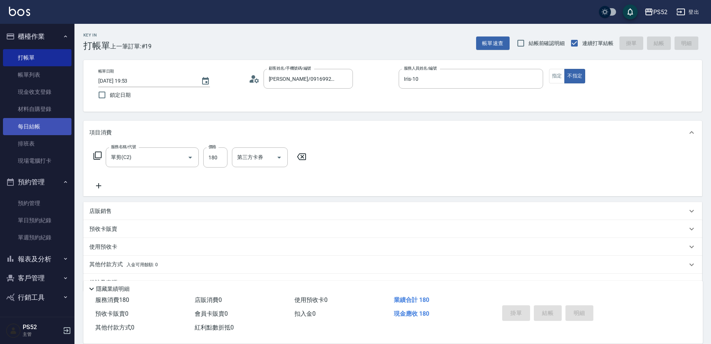
type input "[DATE] 20:13"
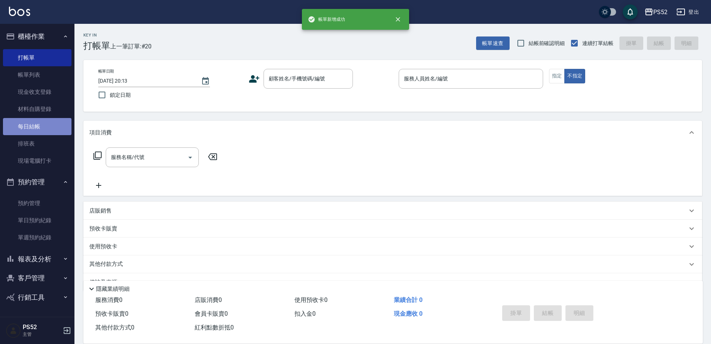
click at [31, 123] on link "每日結帳" at bounding box center [37, 126] width 69 height 17
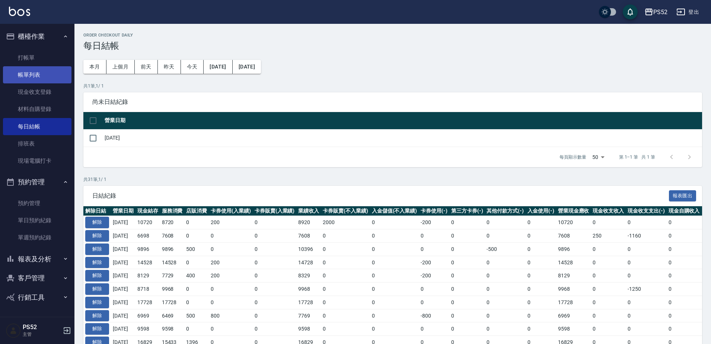
click at [43, 76] on link "帳單列表" at bounding box center [37, 74] width 69 height 17
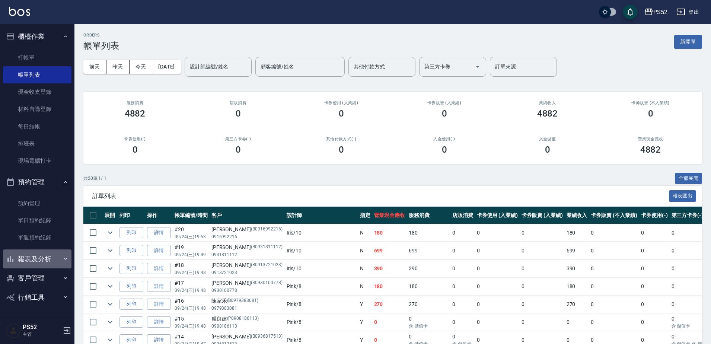
click at [36, 257] on button "報表及分析" at bounding box center [37, 258] width 69 height 19
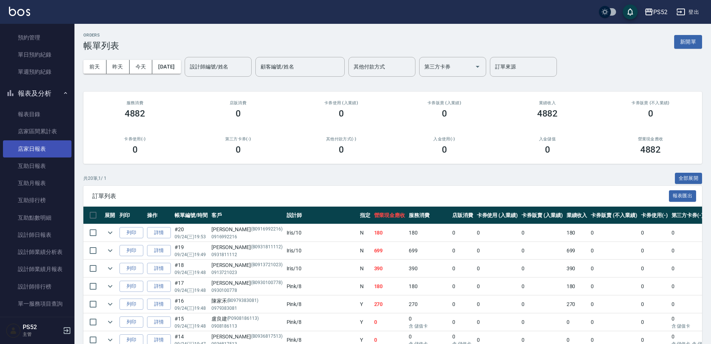
scroll to position [174, 0]
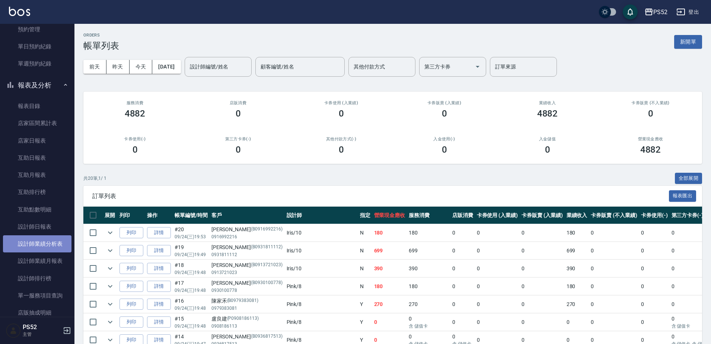
click at [38, 246] on link "設計師業績分析表" at bounding box center [37, 243] width 69 height 17
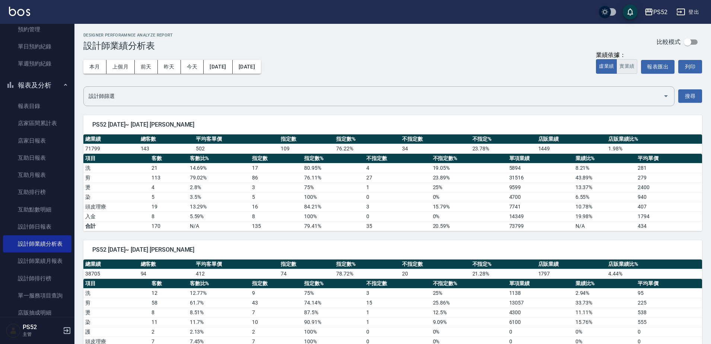
click at [625, 66] on button "實業績" at bounding box center [627, 66] width 21 height 15
click at [37, 88] on button "報表及分析" at bounding box center [37, 85] width 69 height 19
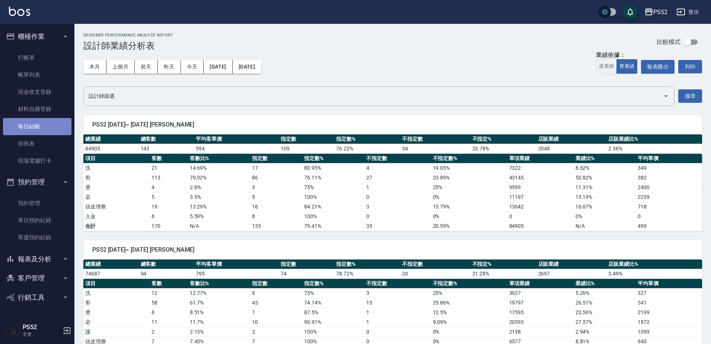
click at [38, 121] on link "每日結帳" at bounding box center [37, 126] width 69 height 17
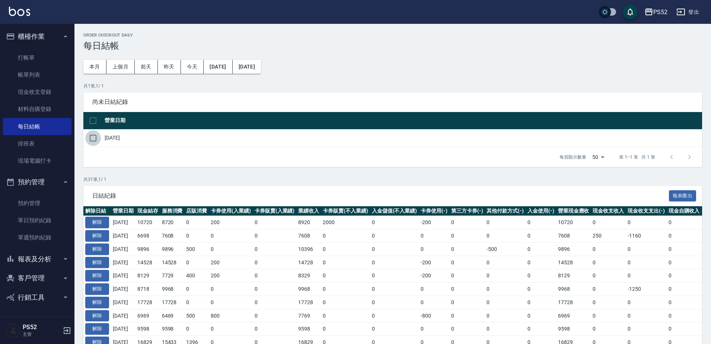
drag, startPoint x: 92, startPoint y: 134, endPoint x: 149, endPoint y: 143, distance: 58.0
click at [92, 134] on input "checkbox" at bounding box center [93, 138] width 16 height 16
checkbox input "true"
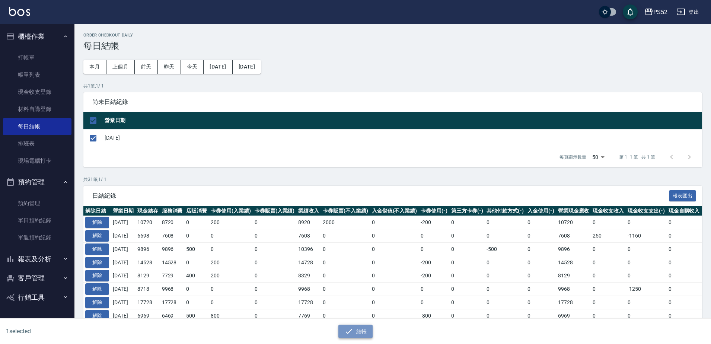
click at [365, 333] on button "結帳" at bounding box center [355, 332] width 35 height 14
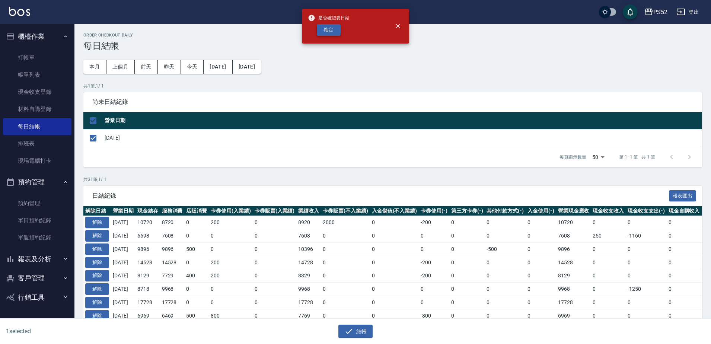
click at [329, 32] on button "確定" at bounding box center [329, 30] width 24 height 12
checkbox input "false"
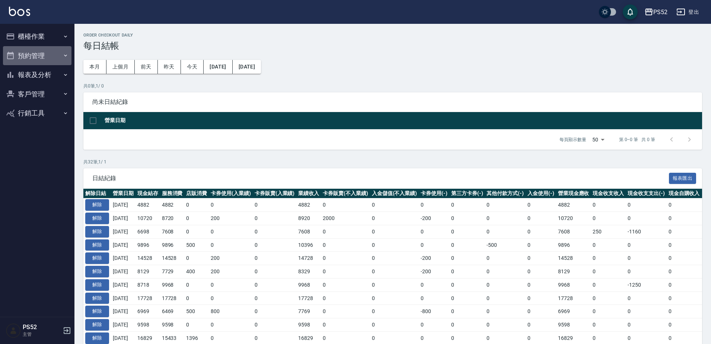
click at [37, 51] on button "預約管理" at bounding box center [37, 55] width 69 height 19
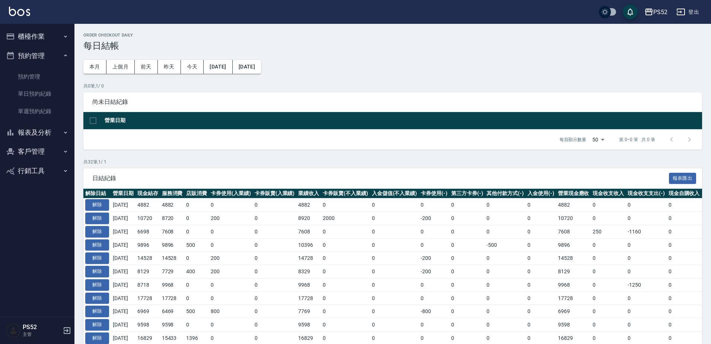
click at [38, 42] on button "櫃檯作業" at bounding box center [37, 36] width 69 height 19
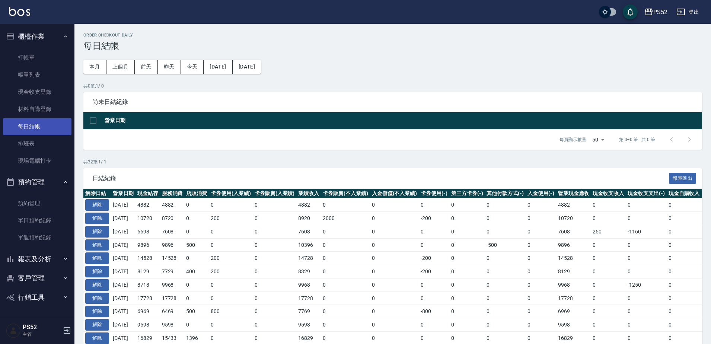
click at [35, 129] on link "每日結帳" at bounding box center [37, 126] width 69 height 17
click at [44, 160] on link "現場電腦打卡" at bounding box center [37, 160] width 69 height 17
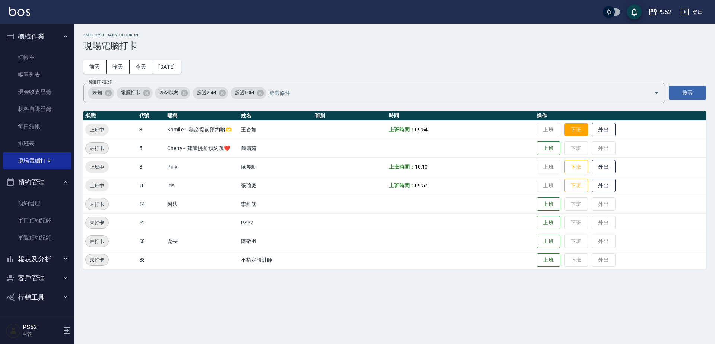
click at [579, 133] on button "下班" at bounding box center [576, 129] width 24 height 13
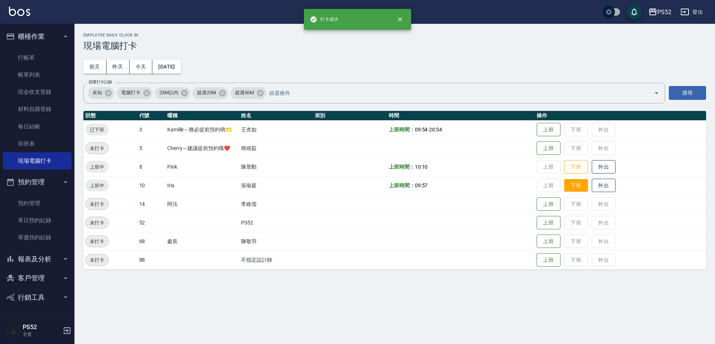
click at [581, 184] on button "下班" at bounding box center [576, 185] width 24 height 13
click at [581, 166] on button "下班" at bounding box center [576, 166] width 24 height 13
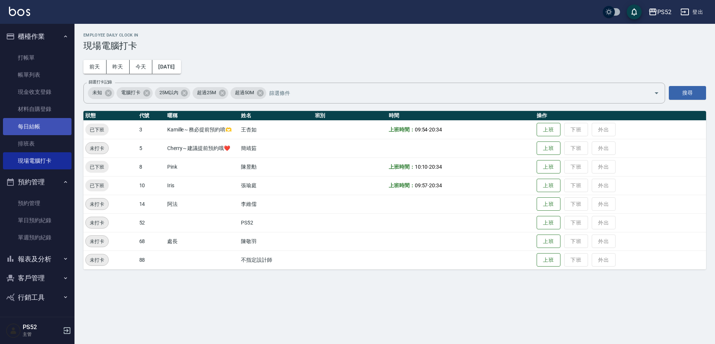
click at [44, 130] on link "每日結帳" at bounding box center [37, 126] width 69 height 17
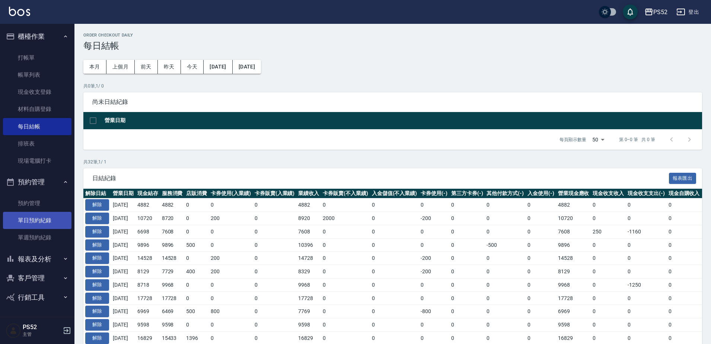
click at [45, 217] on link "單日預約紀錄" at bounding box center [37, 220] width 69 height 17
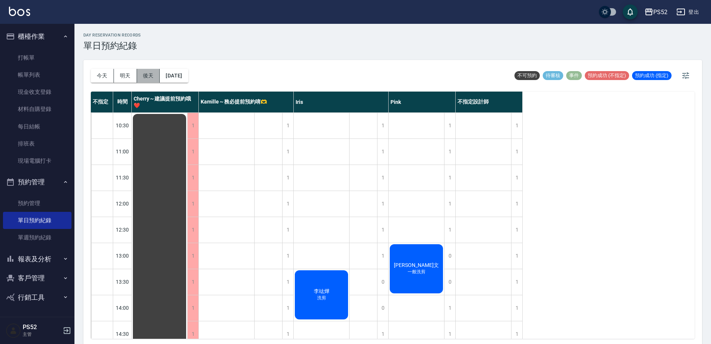
click at [146, 72] on button "後天" at bounding box center [148, 76] width 23 height 14
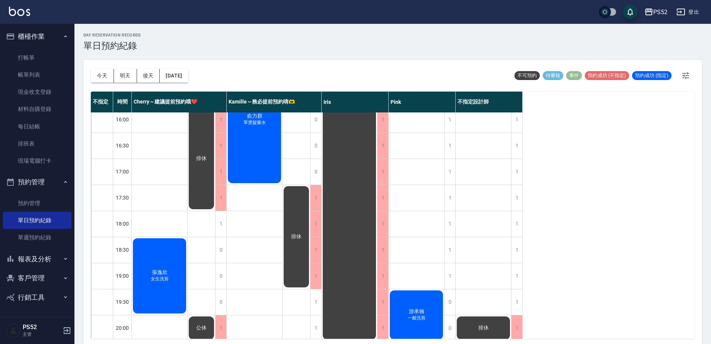
scroll to position [298, 0]
